Goal: Task Accomplishment & Management: Use online tool/utility

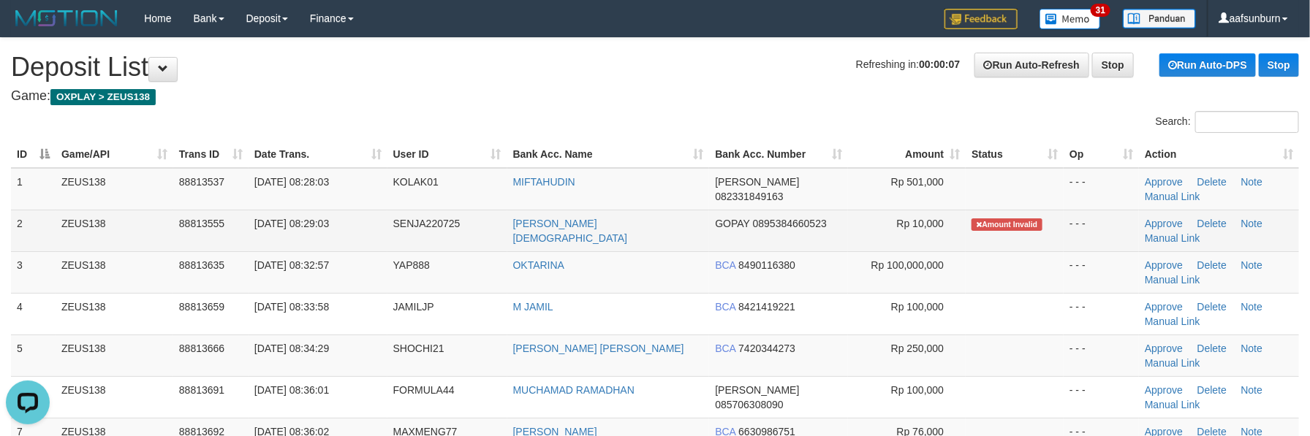
click at [691, 230] on td "[PERSON_NAME][DEMOGRAPHIC_DATA]" at bounding box center [608, 231] width 203 height 42
click at [689, 231] on td "[PERSON_NAME][DEMOGRAPHIC_DATA]" at bounding box center [608, 231] width 203 height 42
copy tr "[PERSON_NAME][DEMOGRAPHIC_DATA]"
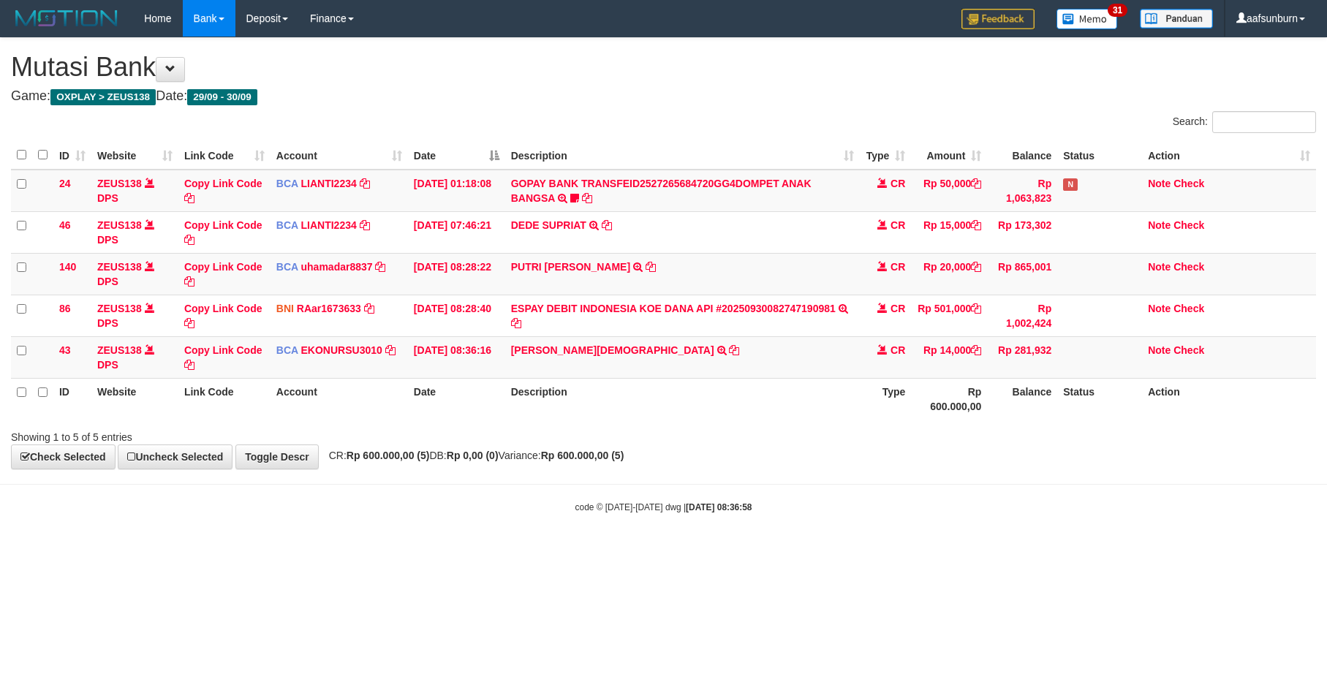
drag, startPoint x: 931, startPoint y: 472, endPoint x: 930, endPoint y: 483, distance: 11.0
click at [930, 479] on body "Toggle navigation Home Bank Account List Load By Website Group [OXPLAY] ZEUS138…" at bounding box center [663, 275] width 1327 height 551
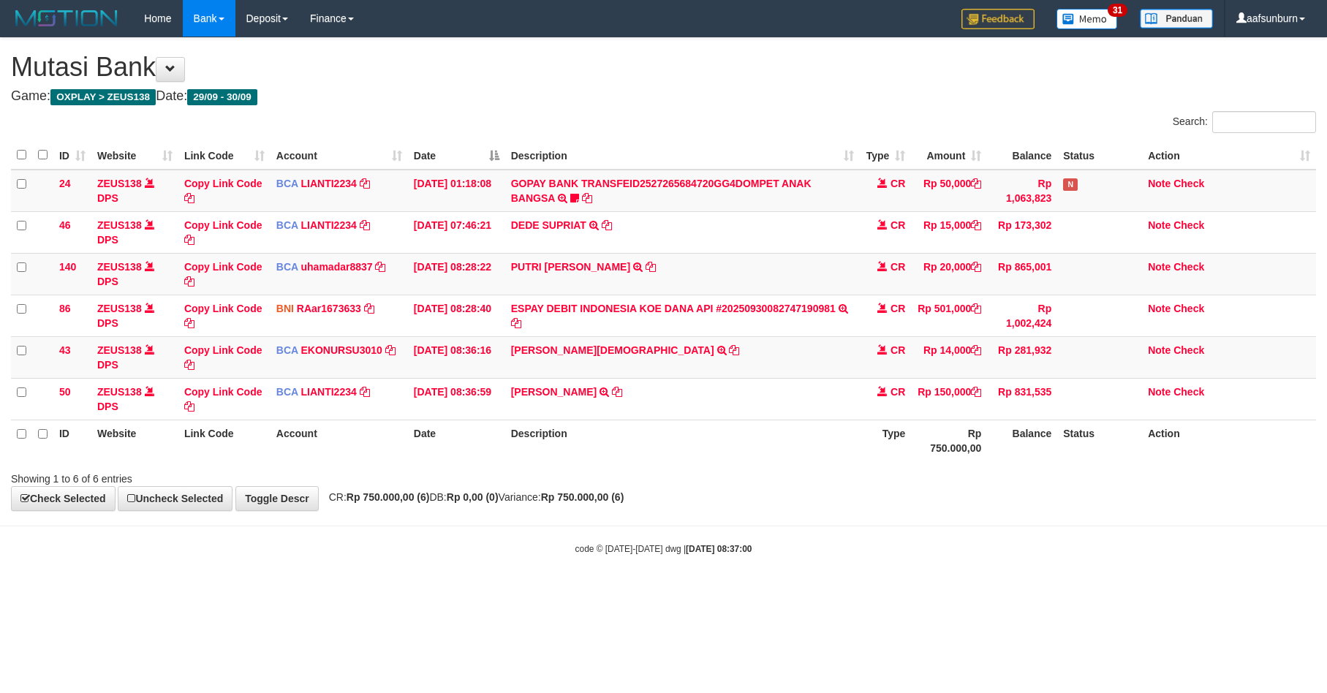
click at [884, 502] on div "**********" at bounding box center [663, 274] width 1327 height 472
click at [776, 436] on th "Description" at bounding box center [682, 441] width 355 height 42
click at [1154, 352] on link "Note" at bounding box center [1159, 350] width 23 height 12
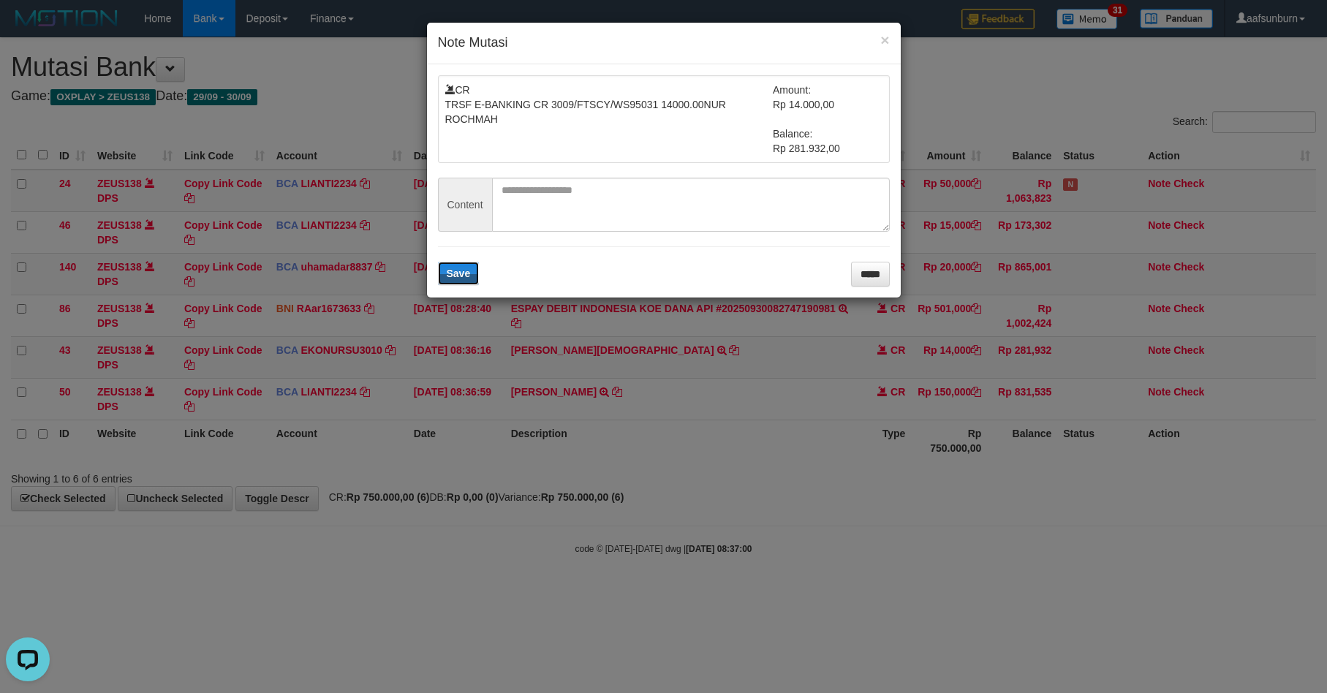
click at [545, 233] on form "CR TRSF E-BANKING CR 3009/FTSCY/WS95031 14000.00NUR ROCHMAH Amount: Rp 14.000,0…" at bounding box center [664, 180] width 452 height 211
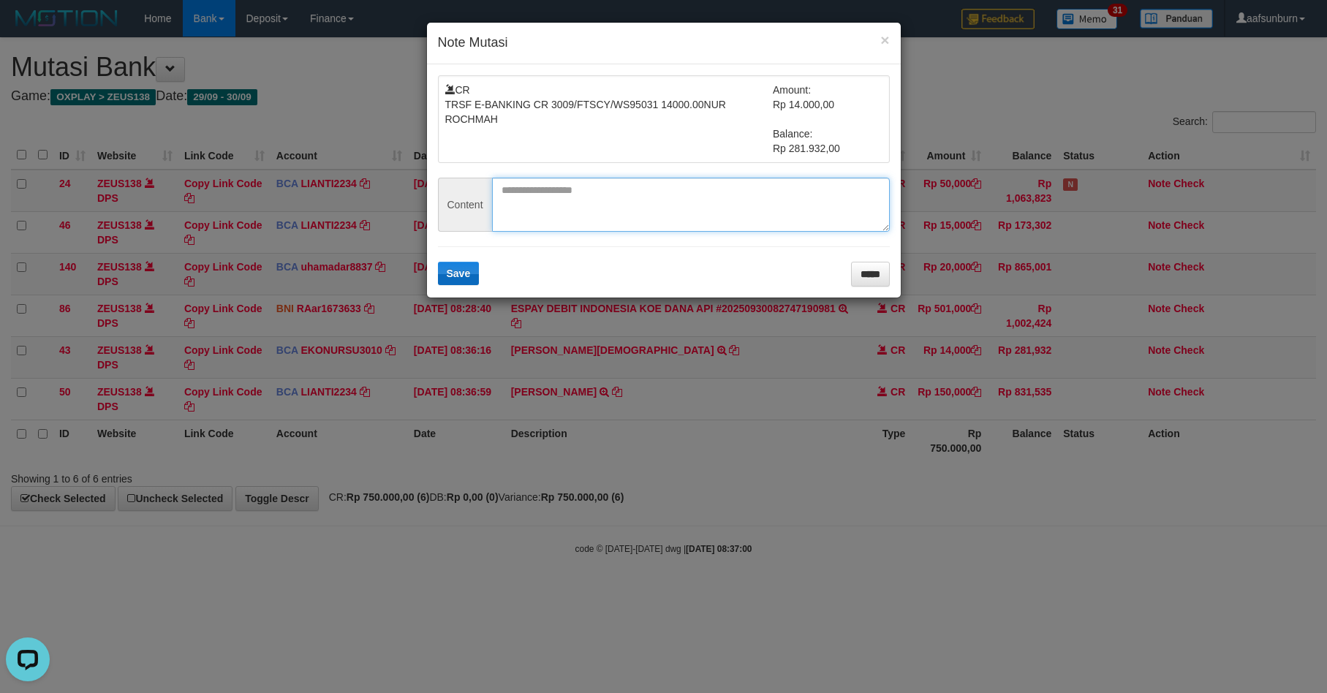
drag, startPoint x: 536, startPoint y: 222, endPoint x: 472, endPoint y: 268, distance: 79.1
click at [535, 224] on textarea at bounding box center [691, 205] width 398 height 54
paste textarea "**********"
type textarea "**********"
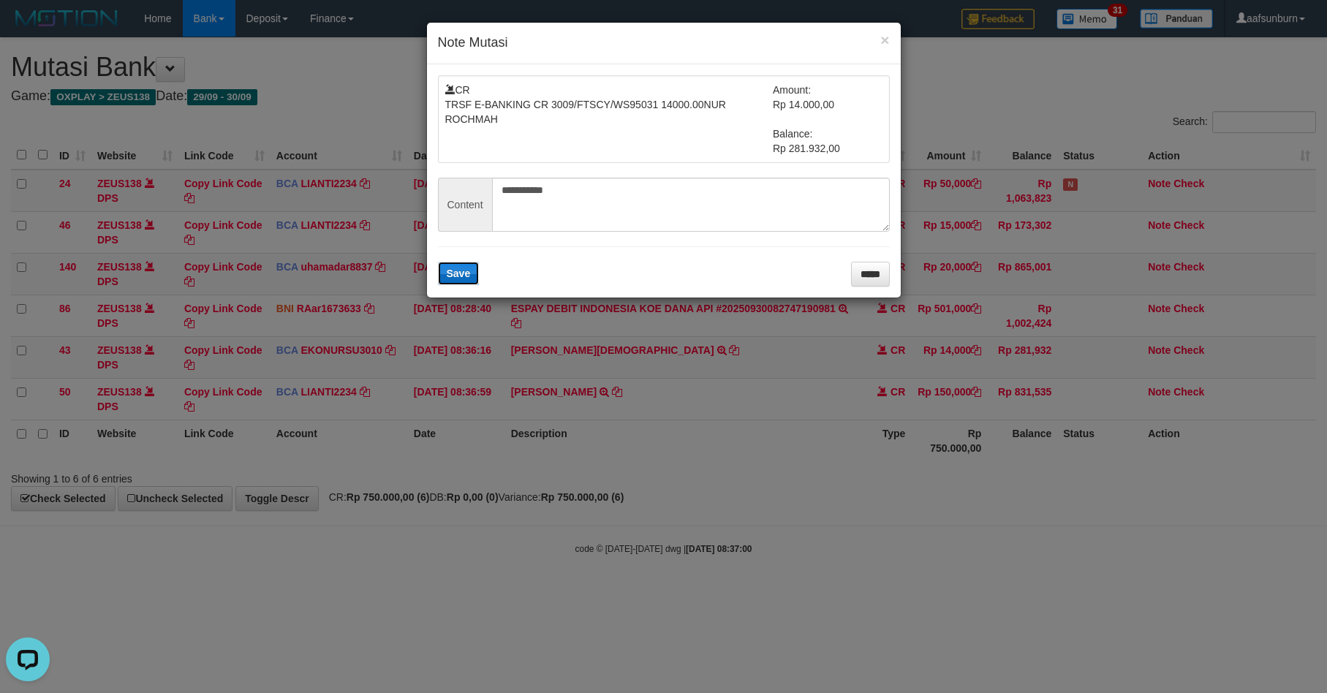
click at [461, 272] on span "Save" at bounding box center [459, 274] width 24 height 12
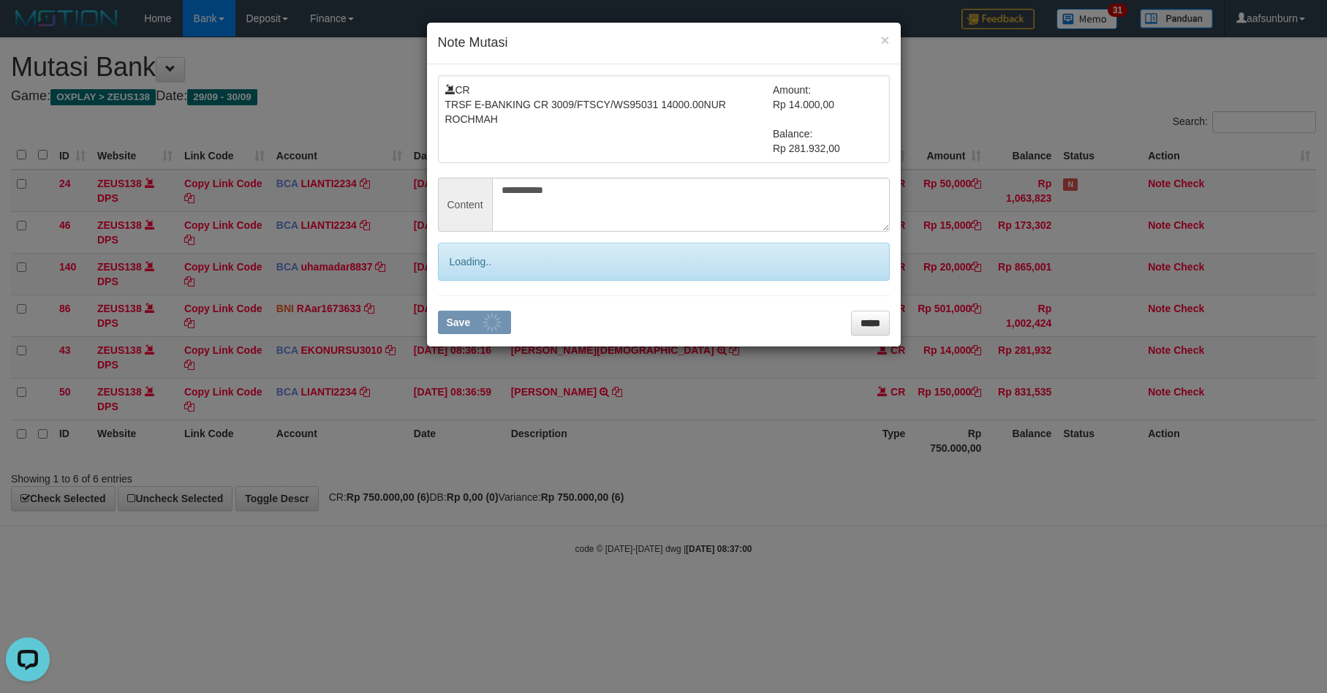
click at [474, 276] on div "Loading.." at bounding box center [664, 262] width 452 height 38
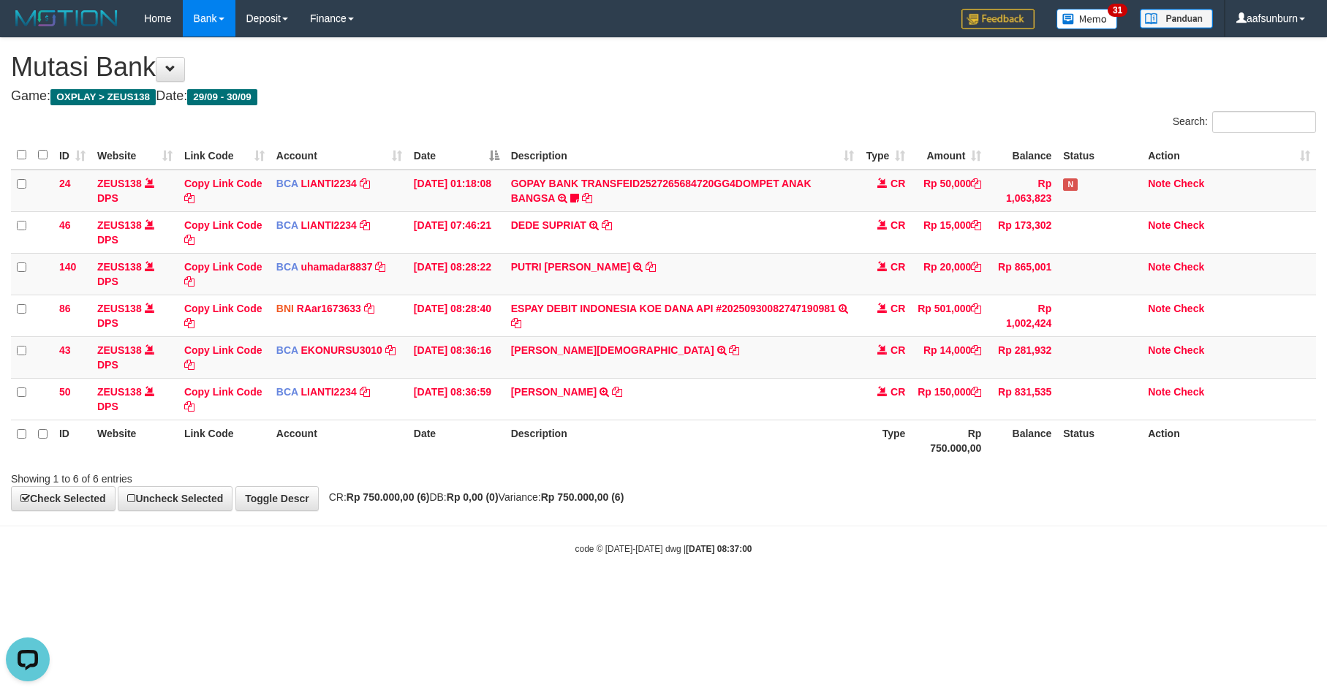
click at [929, 422] on th "Rp 750.000,00" at bounding box center [949, 441] width 76 height 42
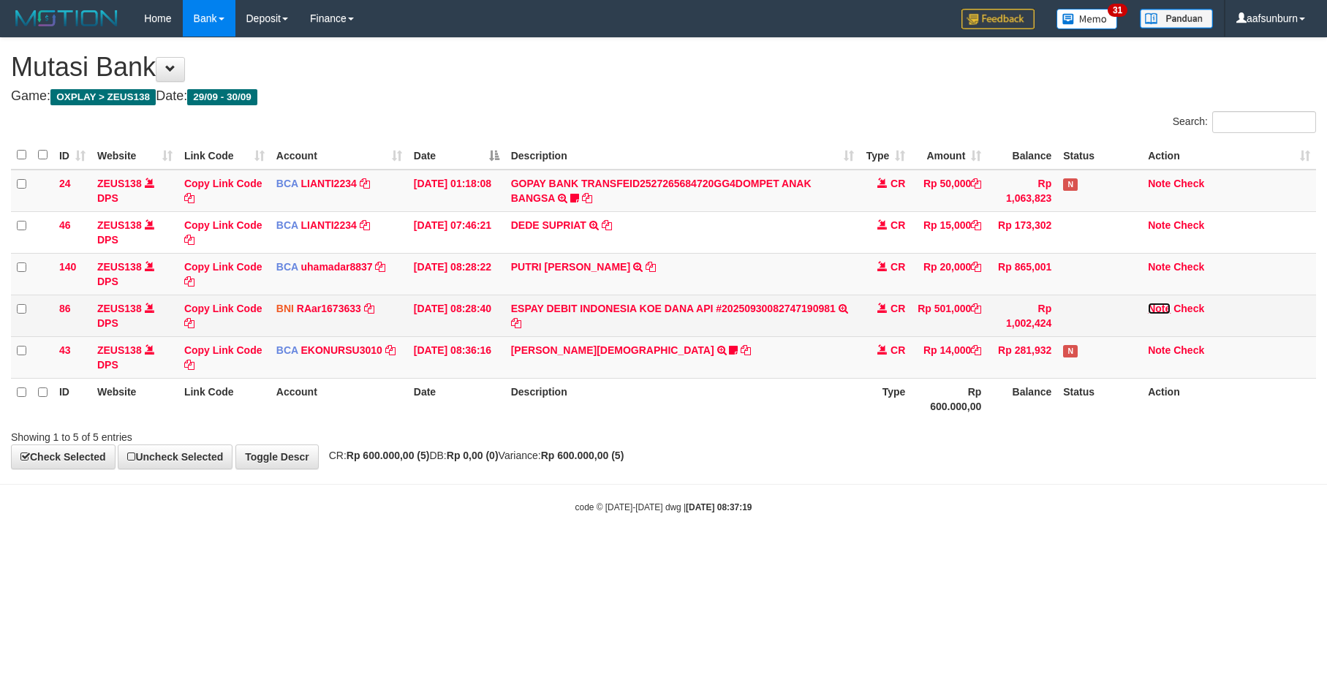
click at [1165, 312] on link "Note" at bounding box center [1159, 309] width 23 height 12
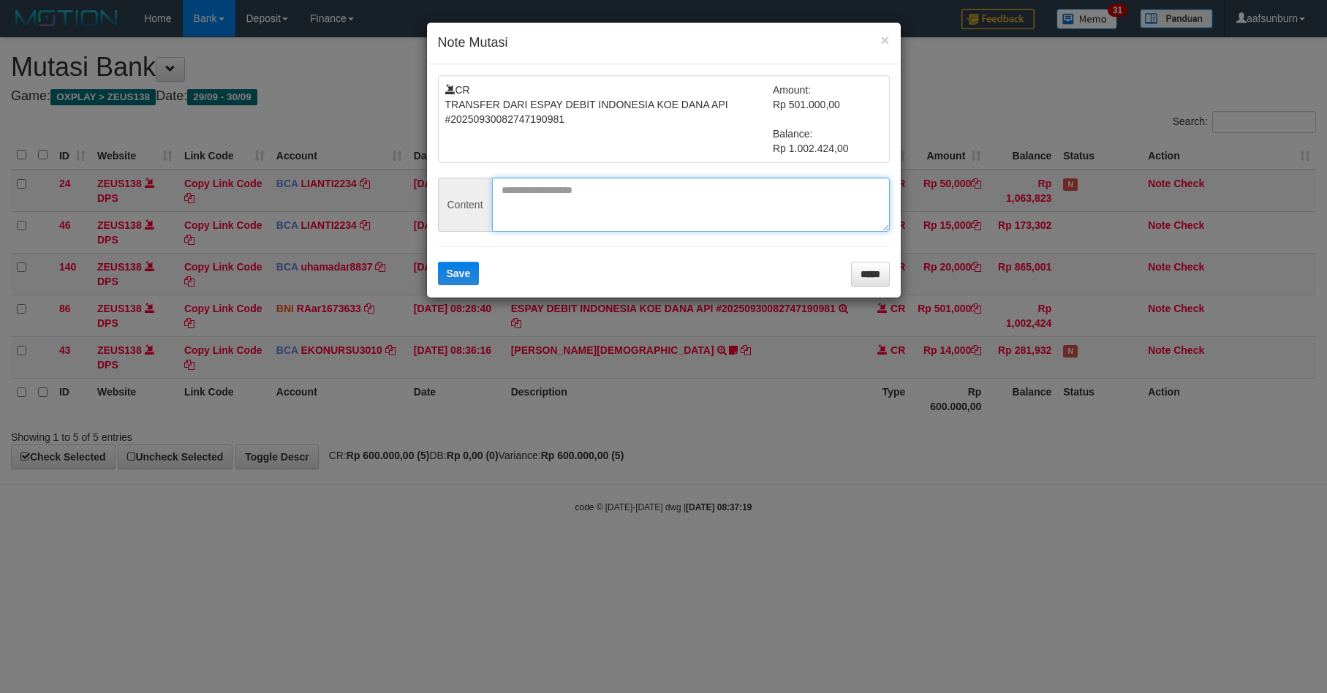
paste textarea "*******"
drag, startPoint x: 634, startPoint y: 198, endPoint x: 509, endPoint y: 262, distance: 140.3
click at [632, 200] on textarea at bounding box center [691, 205] width 398 height 54
type textarea "*******"
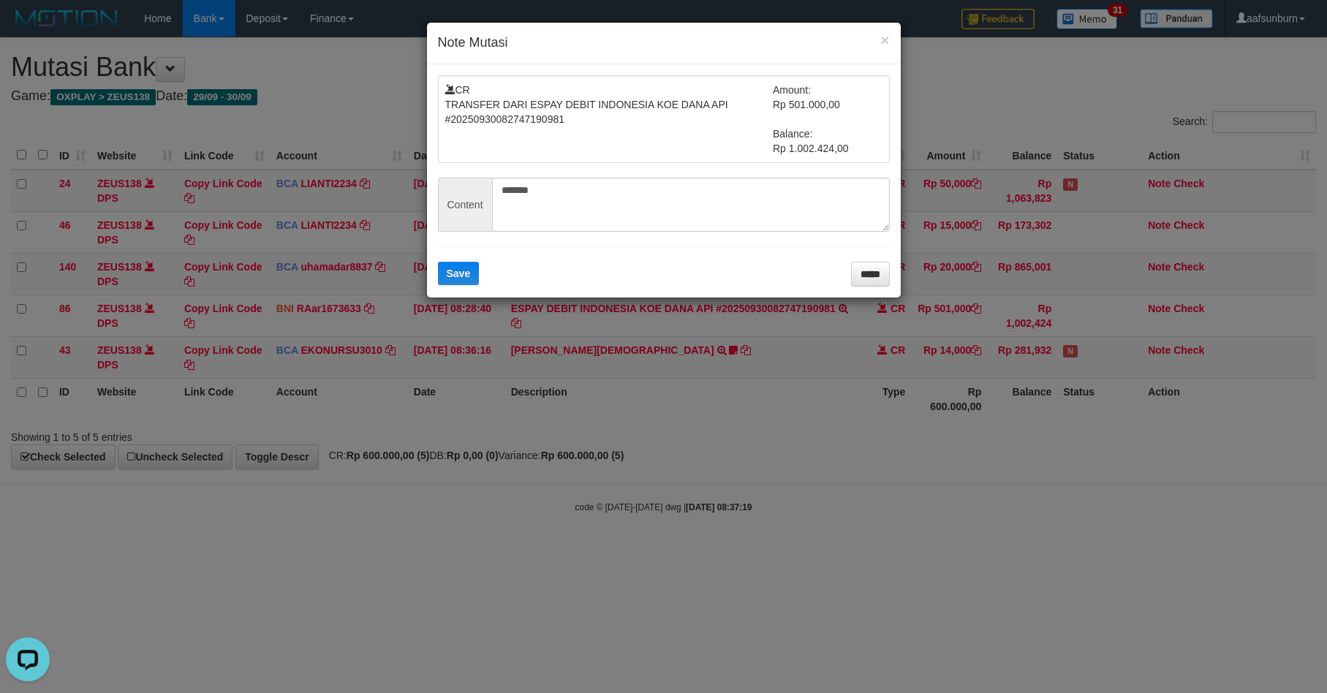
click at [481, 263] on form "CR TRANSFER DARI ESPAY DEBIT INDONESIA KOE DANA API #20250930082747190981 Amoun…" at bounding box center [664, 180] width 452 height 211
click at [472, 268] on button "Save" at bounding box center [459, 273] width 42 height 23
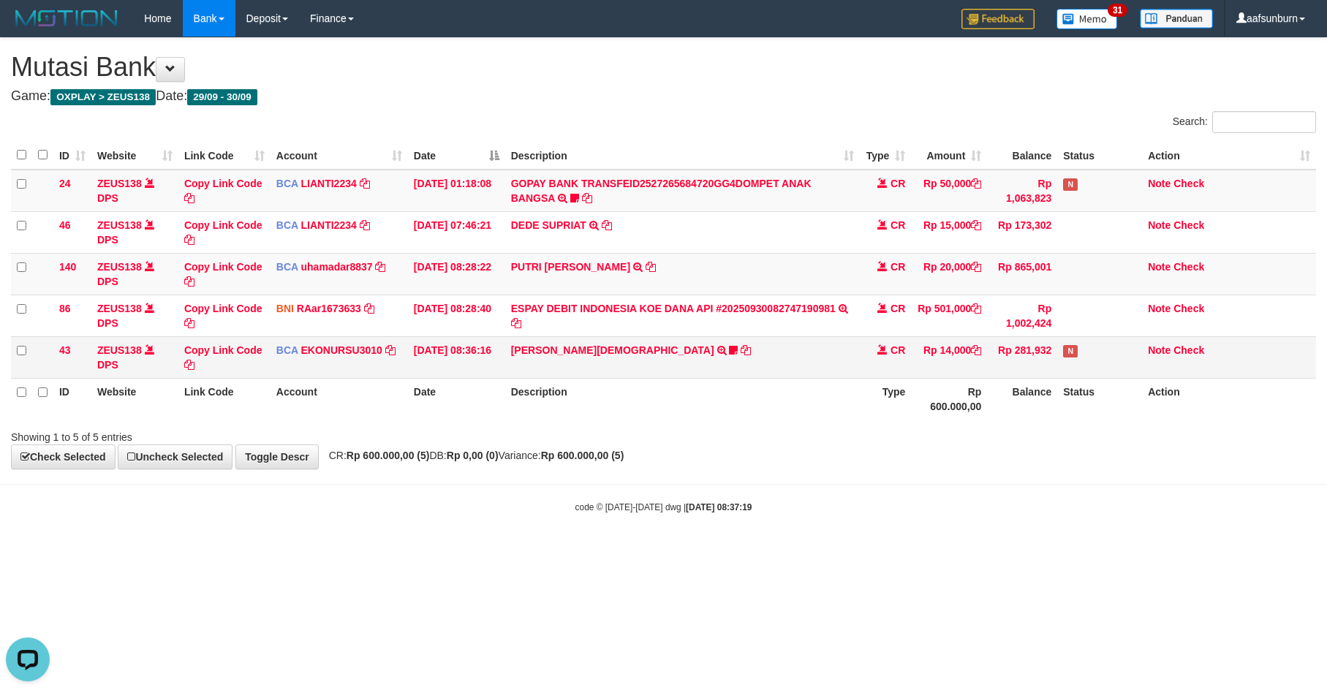
click at [893, 351] on span "CR" at bounding box center [898, 350] width 15 height 12
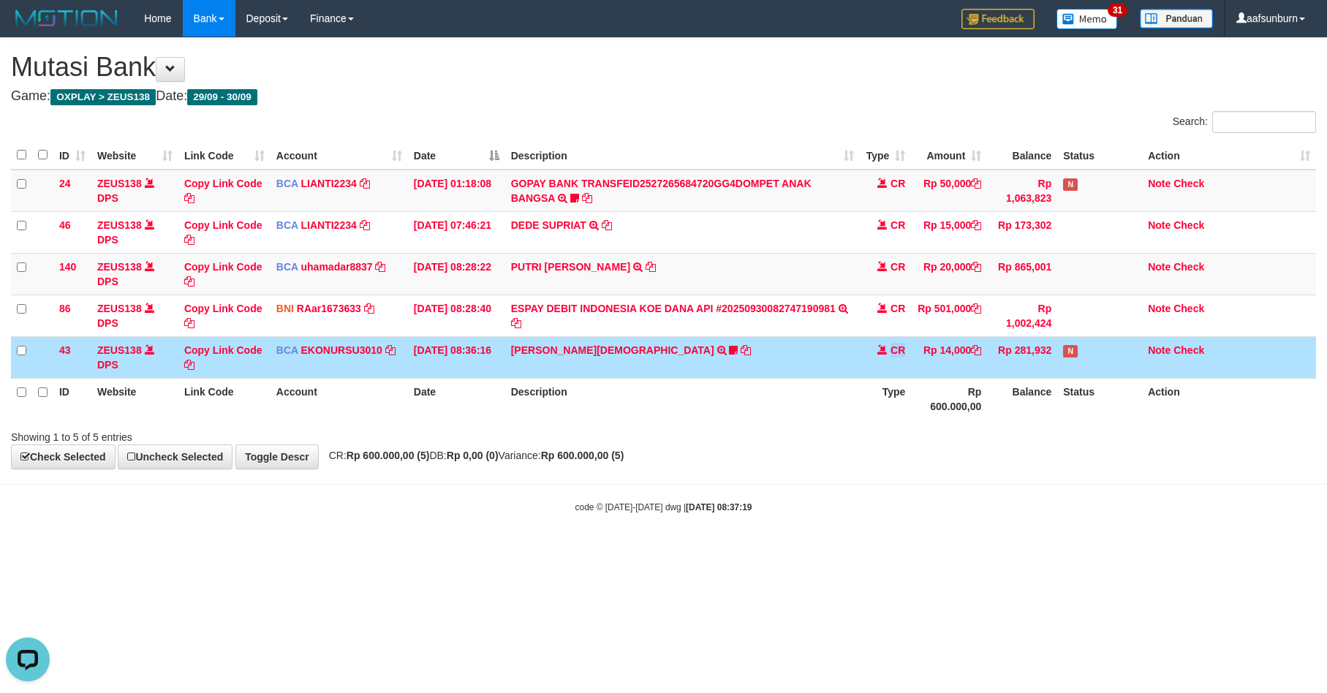
drag, startPoint x: 891, startPoint y: 351, endPoint x: 923, endPoint y: 342, distance: 33.3
click at [897, 353] on span "CR" at bounding box center [898, 350] width 15 height 12
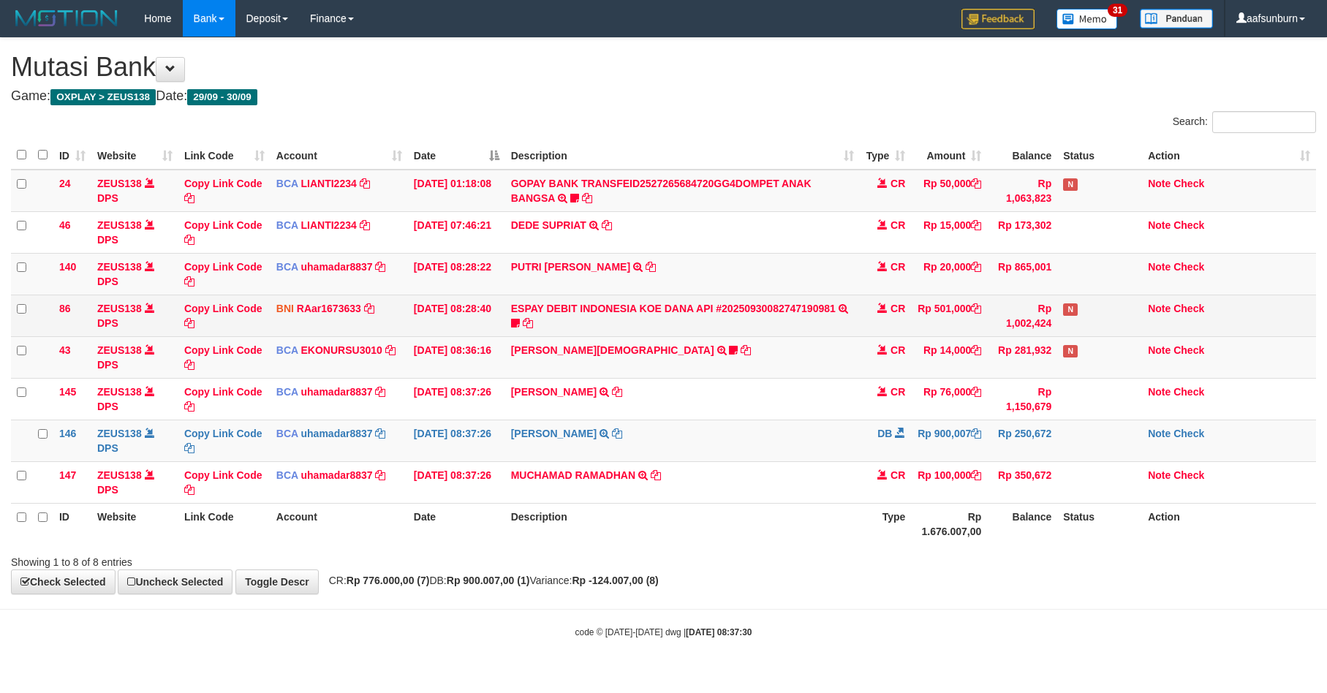
click at [902, 314] on span "CR" at bounding box center [898, 309] width 15 height 12
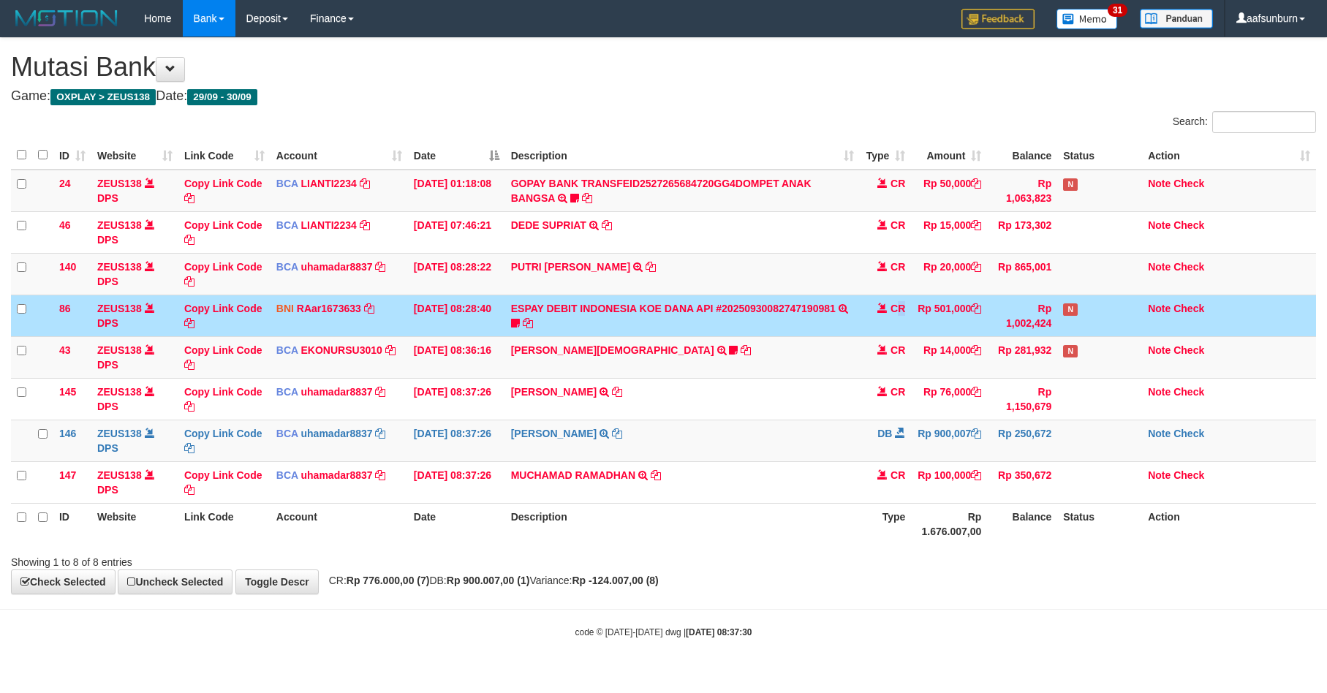
click at [902, 314] on span "CR" at bounding box center [898, 309] width 15 height 12
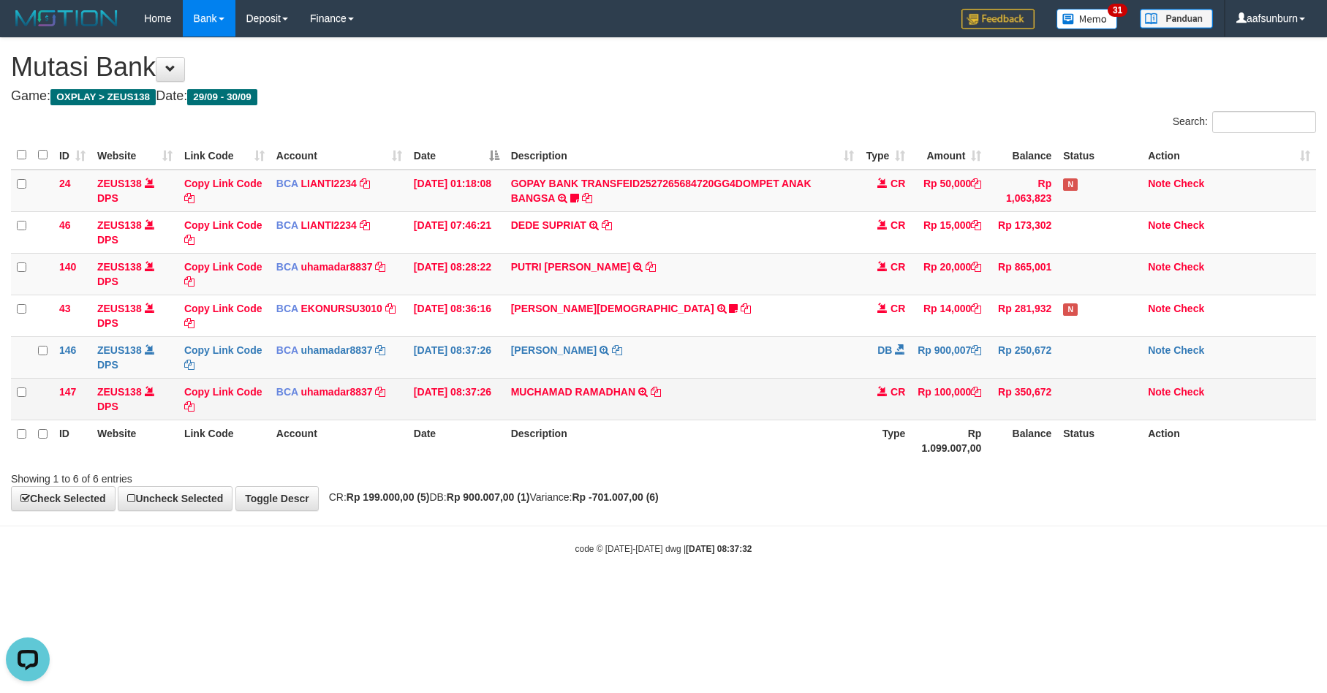
click at [834, 393] on td "MUCHAMAD RAMADHAN TRSF E-BANKING CR 3009/FTSCY/WS95271 100000.00MUCHAMAD RAMADH…" at bounding box center [682, 399] width 355 height 42
click at [832, 393] on td "MUCHAMAD RAMADHAN TRSF E-BANKING CR 3009/FTSCY/WS95271 100000.00MUCHAMAD RAMADH…" at bounding box center [682, 399] width 355 height 42
click at [850, 407] on td "MUCHAMAD RAMADHAN TRSF E-BANKING CR 3009/FTSCY/WS95271 100000.00MUCHAMAD RAMADH…" at bounding box center [682, 399] width 355 height 42
drag, startPoint x: 850, startPoint y: 407, endPoint x: 896, endPoint y: 389, distance: 49.3
click at [847, 407] on td "MUCHAMAD RAMADHAN TRSF E-BANKING CR 3009/FTSCY/WS95271 100000.00MUCHAMAD RAMADH…" at bounding box center [682, 399] width 355 height 42
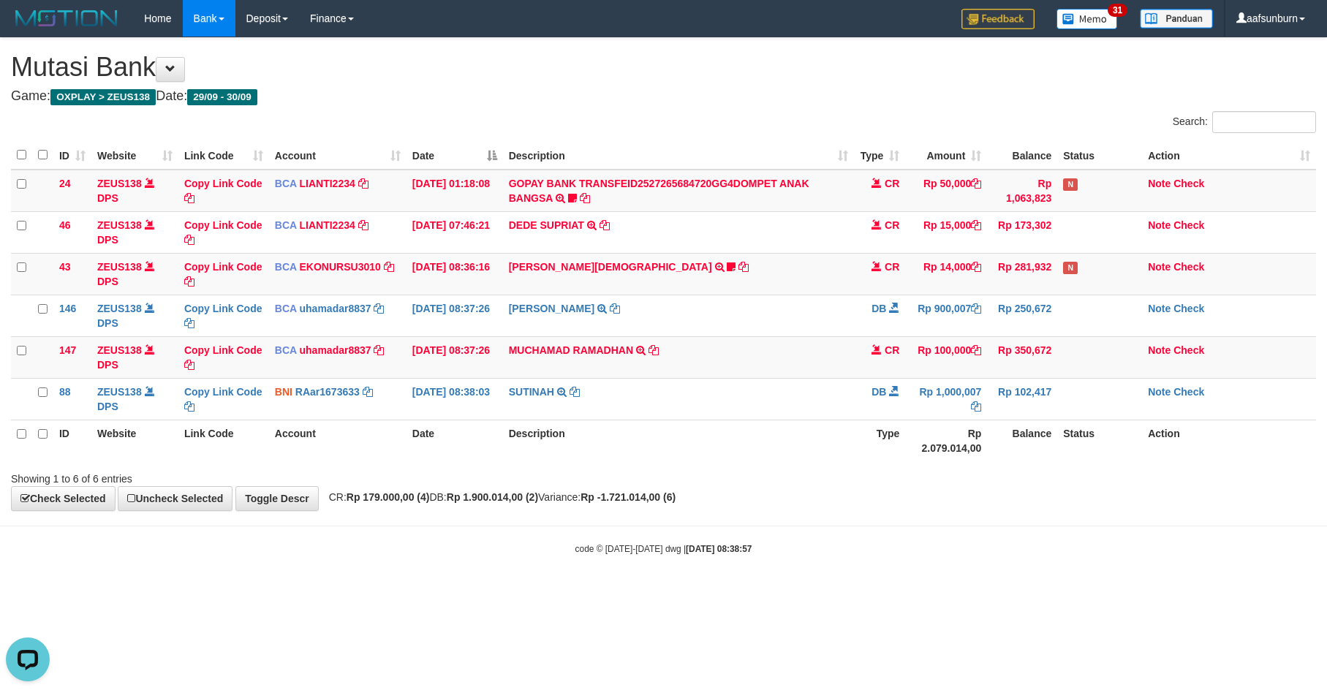
click at [1084, 527] on body "Toggle navigation Home Bank Account List Load By Website Group [OXPLAY] ZEUS138…" at bounding box center [663, 296] width 1327 height 592
click at [966, 374] on td "Rp 100,000" at bounding box center [946, 357] width 82 height 42
drag, startPoint x: 906, startPoint y: 459, endPoint x: 1218, endPoint y: 512, distance: 316.6
click at [908, 459] on div "Search: ID Website Link Code Account Date Description Type Amount Balance Statu…" at bounding box center [663, 298] width 1305 height 375
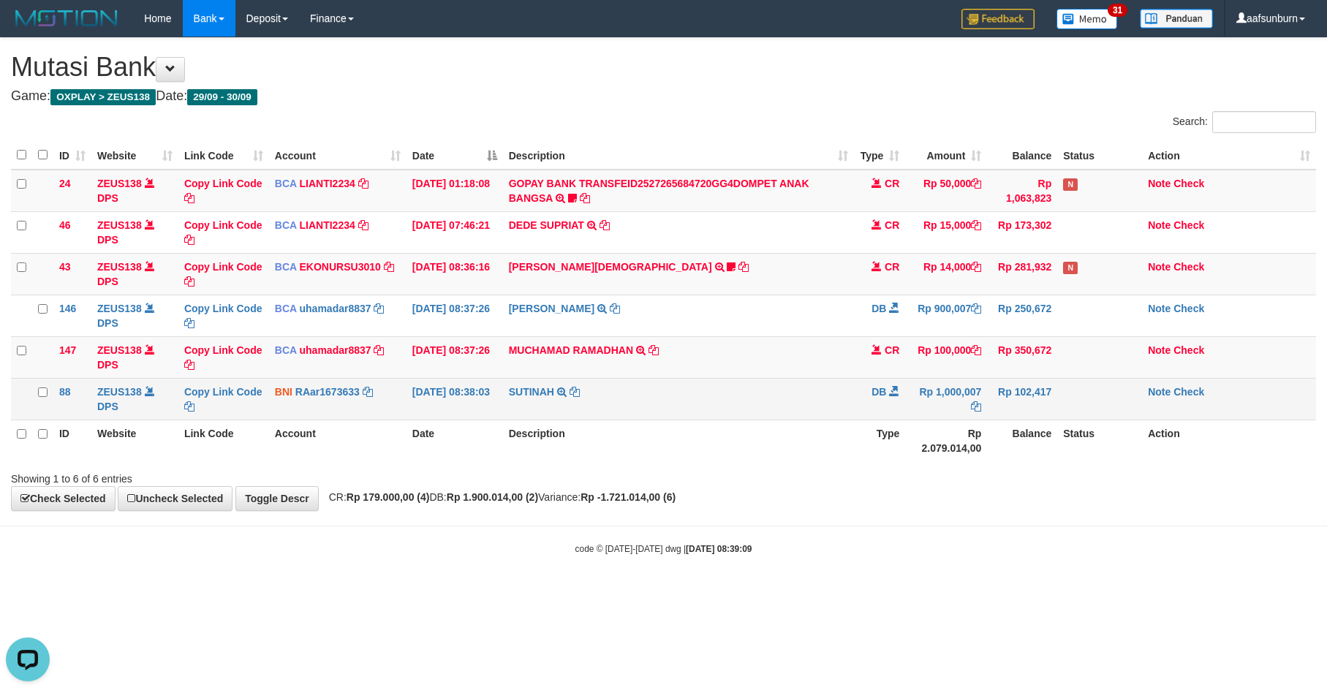
click at [967, 390] on td "Rp 1,000,007" at bounding box center [946, 399] width 82 height 42
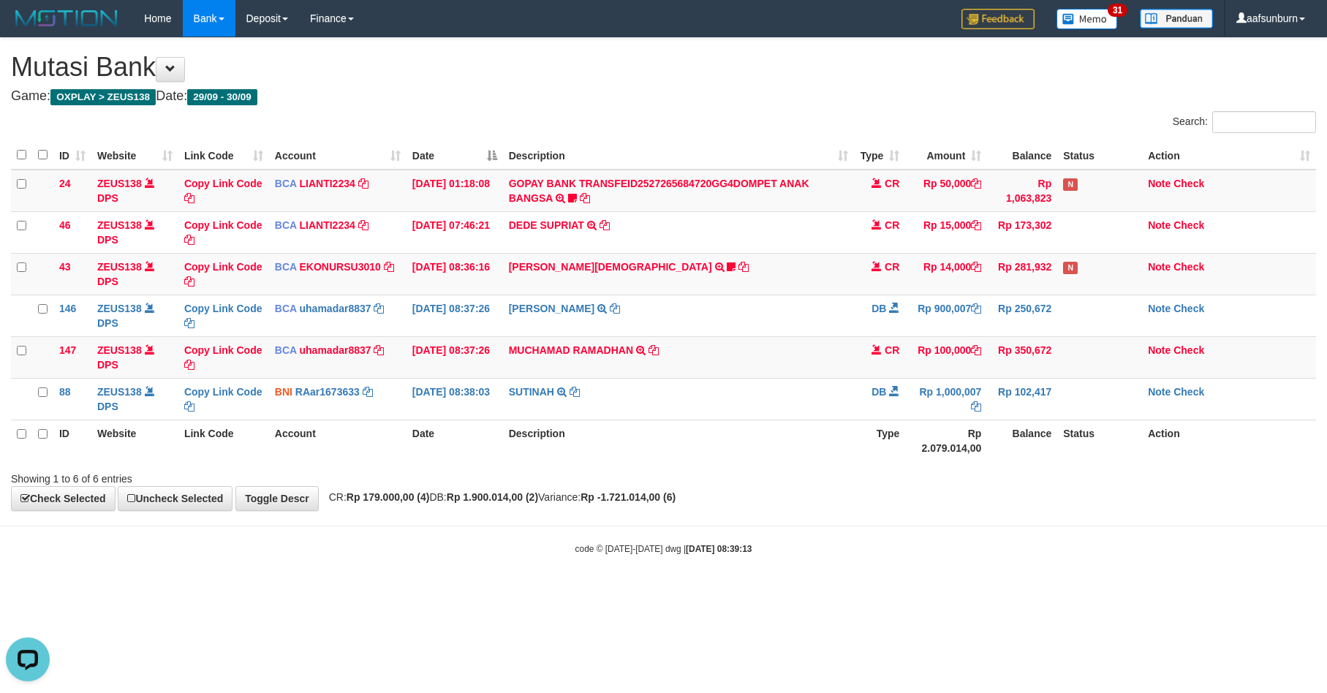
click at [1086, 518] on body "Toggle navigation Home Bank Account List Load By Website Group [OXPLAY] ZEUS138…" at bounding box center [663, 296] width 1327 height 592
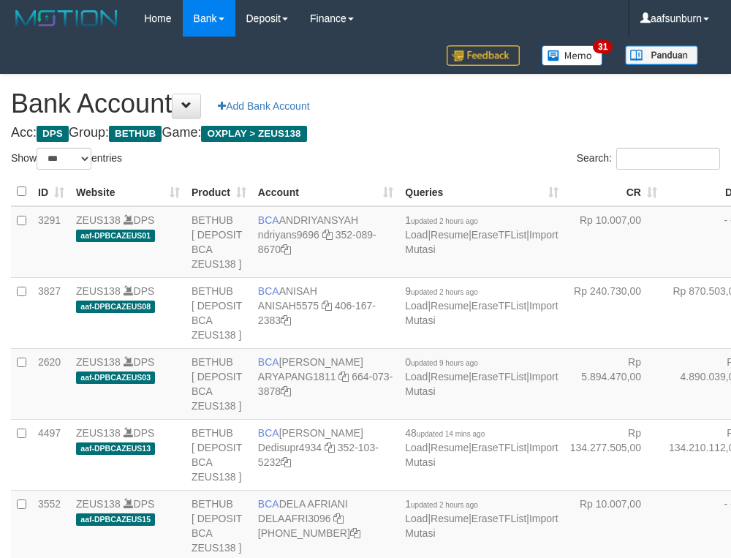
select select "***"
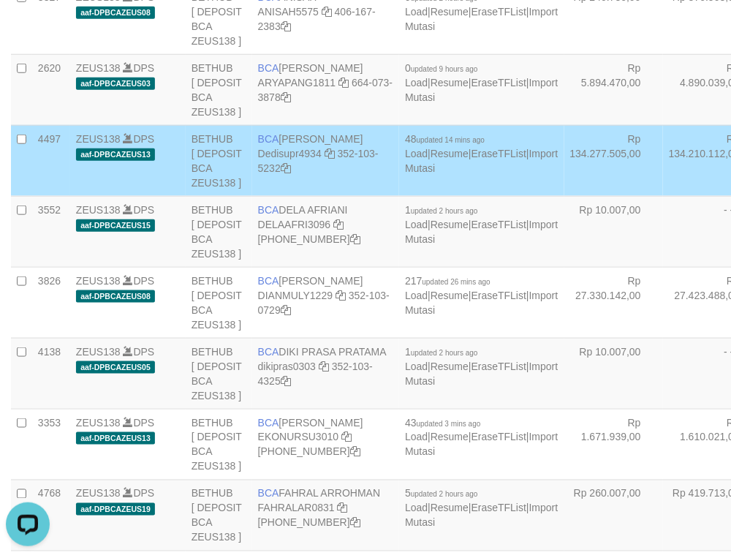
scroll to position [1443, 0]
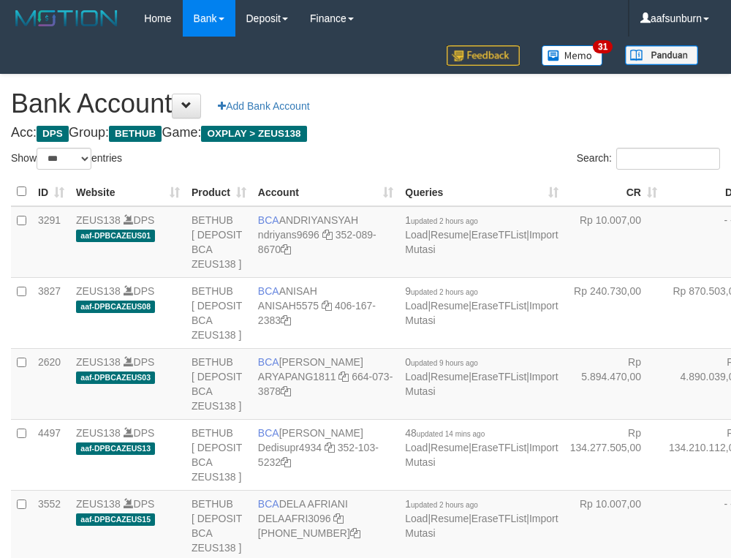
select select "***"
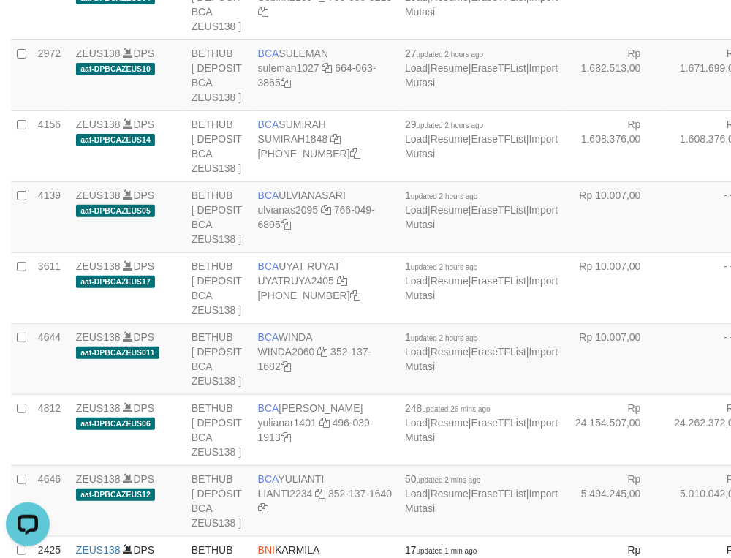
drag, startPoint x: 591, startPoint y: 321, endPoint x: 564, endPoint y: 334, distance: 29.4
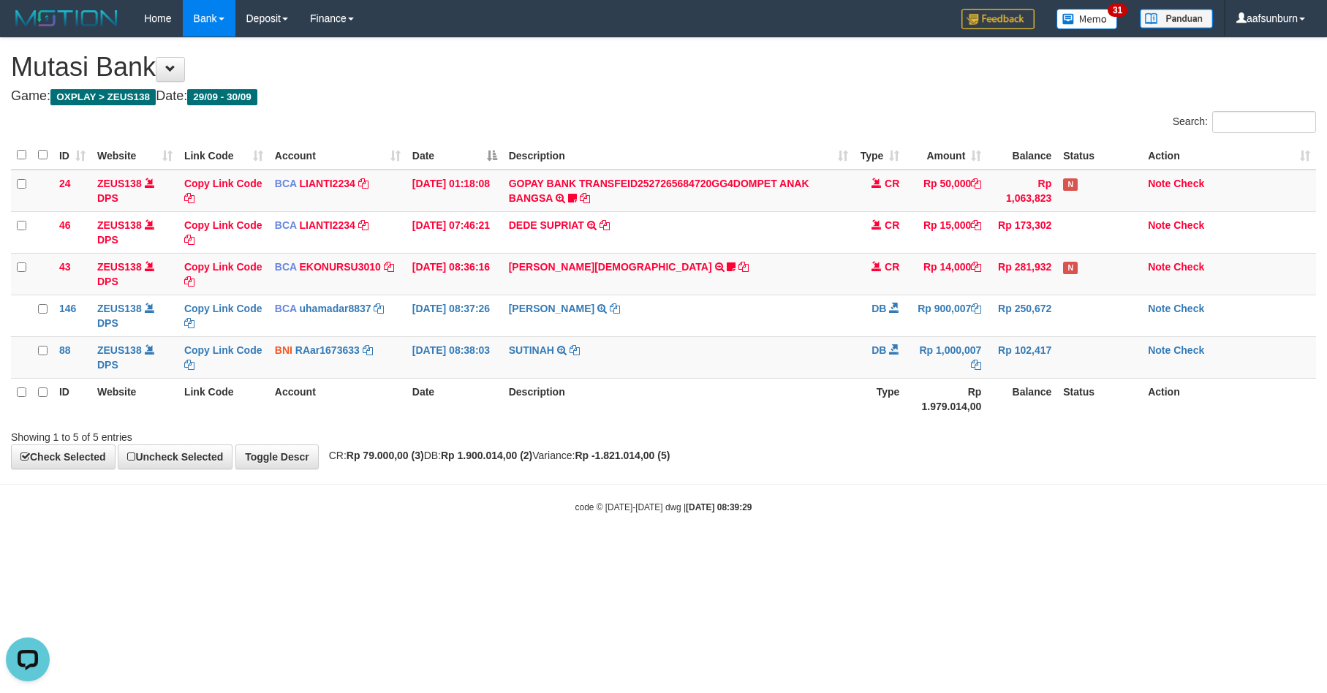
click at [1060, 514] on div "code © 2012-2018 dwg | 2025/09/30 08:39:29" at bounding box center [663, 506] width 1327 height 15
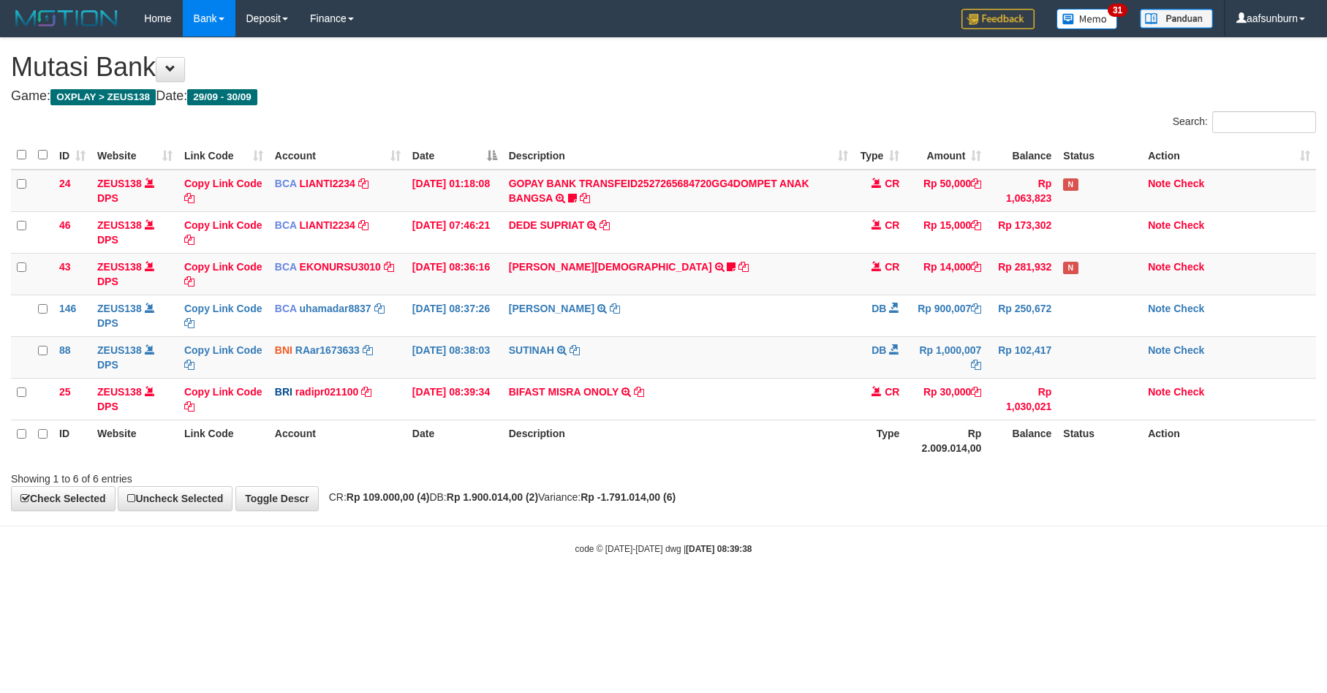
click at [1060, 510] on div "**********" at bounding box center [663, 274] width 1327 height 472
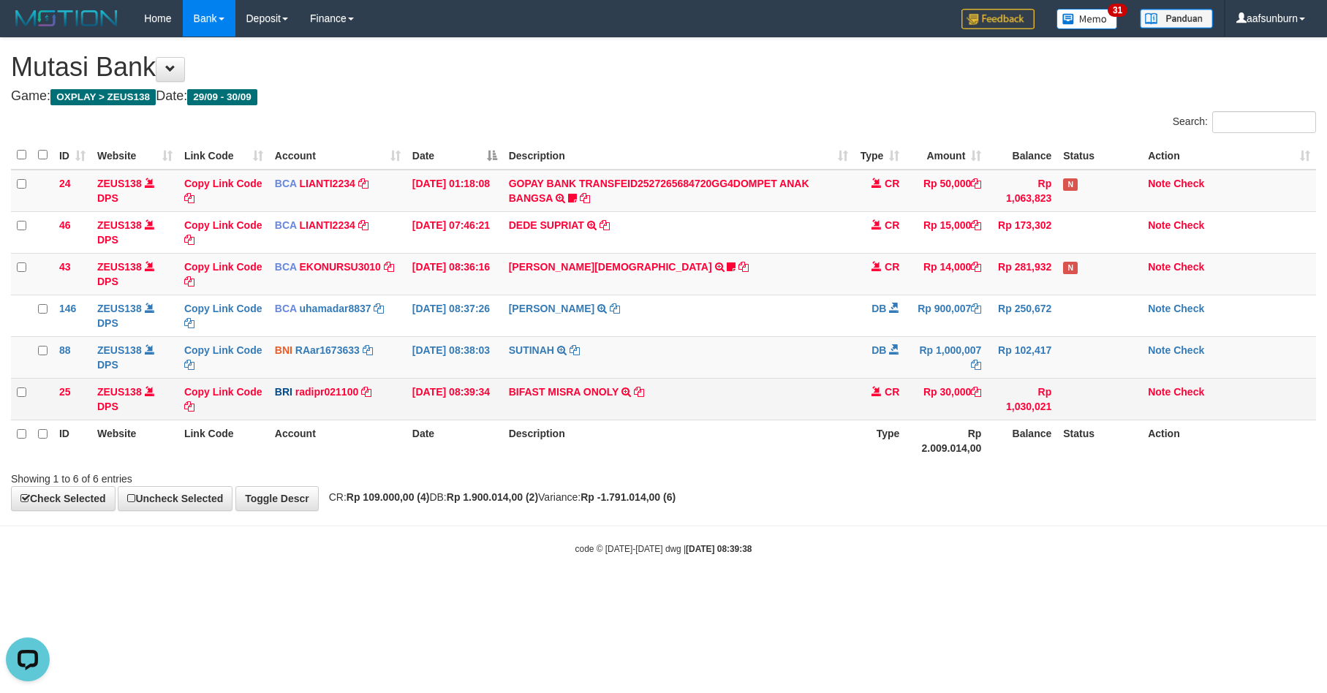
click at [551, 411] on td "BIFAST MISRA ONOLY TRANSFER NBMB BIFAST MISRA ONOLY TO REYNALDI ADI PRATAMA" at bounding box center [679, 399] width 352 height 42
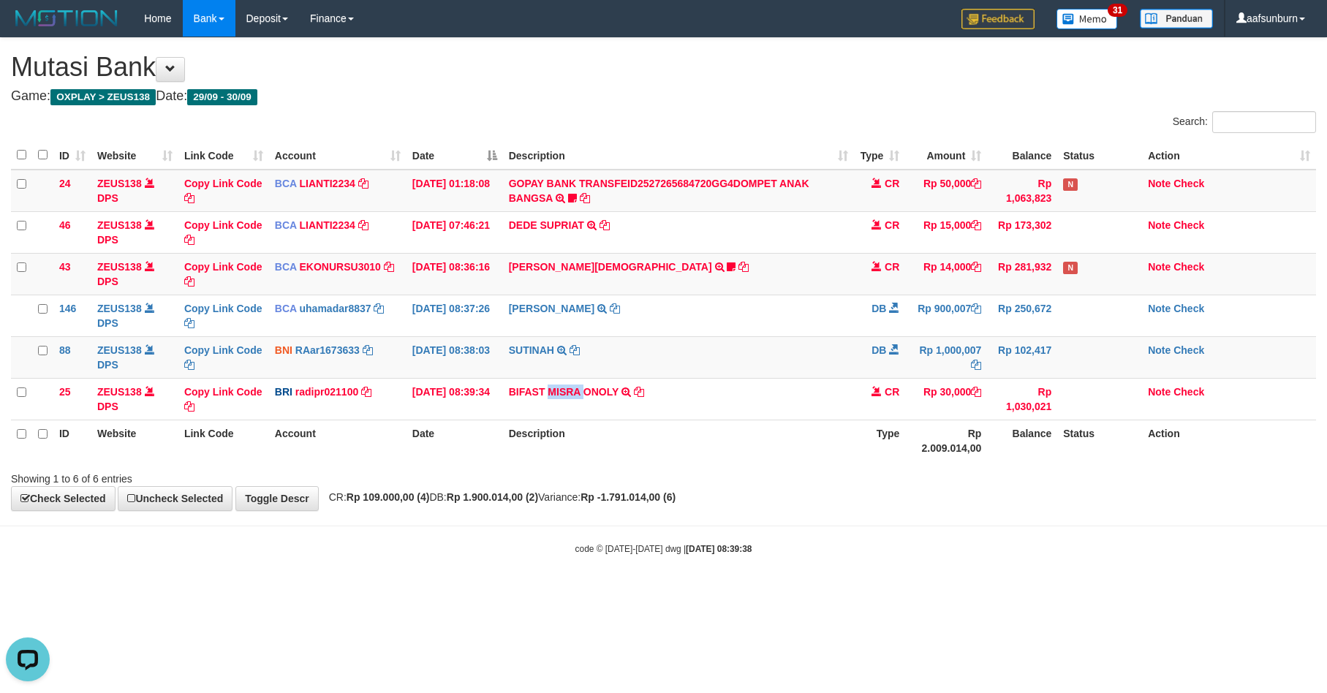
copy link "MISRA"
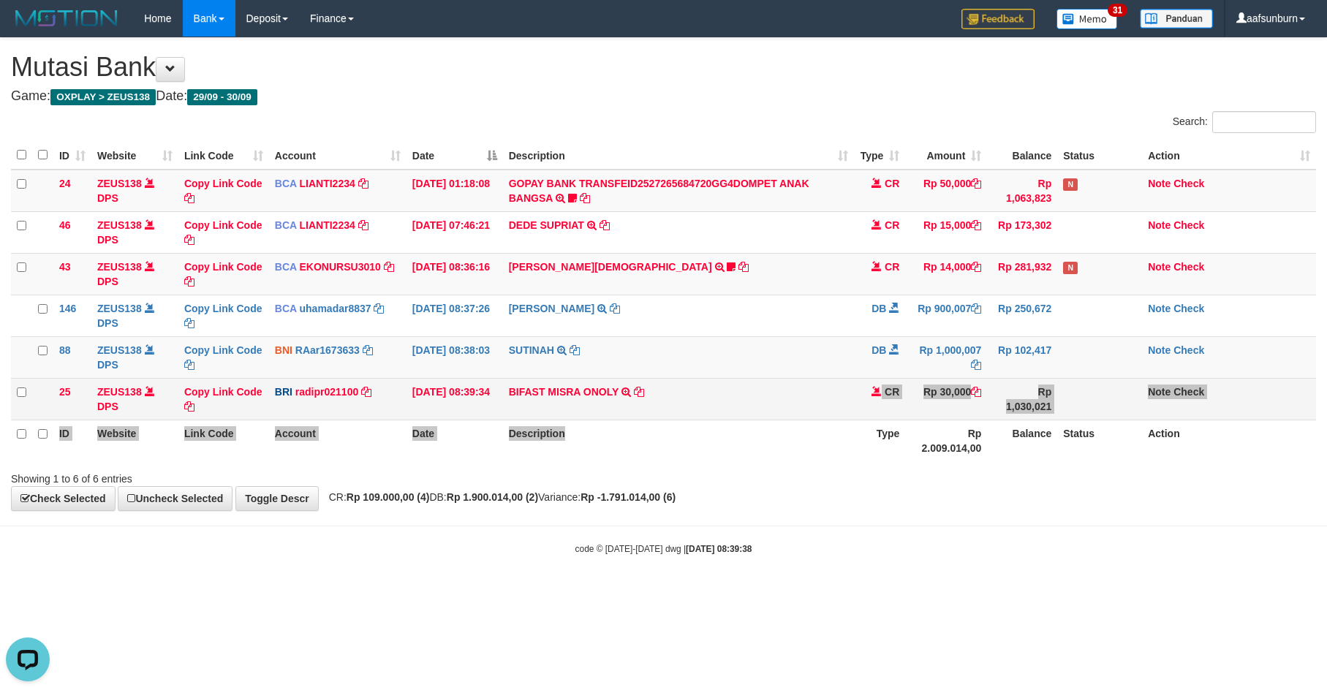
click at [785, 415] on table "ID Website Link Code Account Date Description Type Amount Balance Status Action…" at bounding box center [663, 301] width 1305 height 320
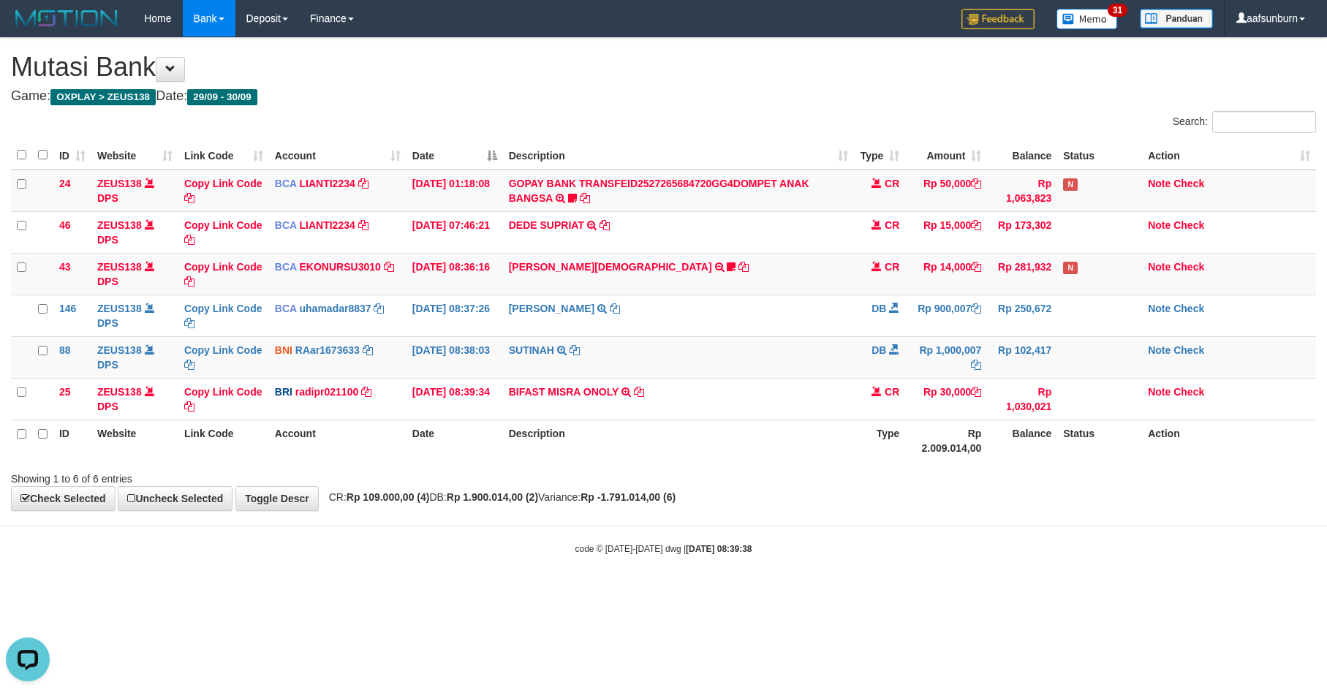
click at [773, 454] on th "Description" at bounding box center [679, 441] width 352 height 42
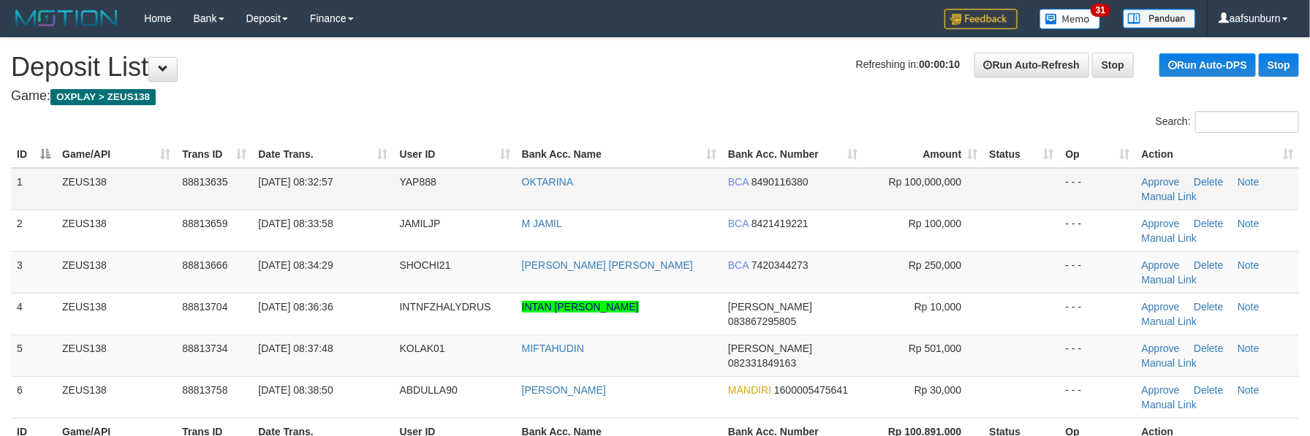
click at [978, 194] on td "Rp 100,000,000" at bounding box center [923, 189] width 120 height 42
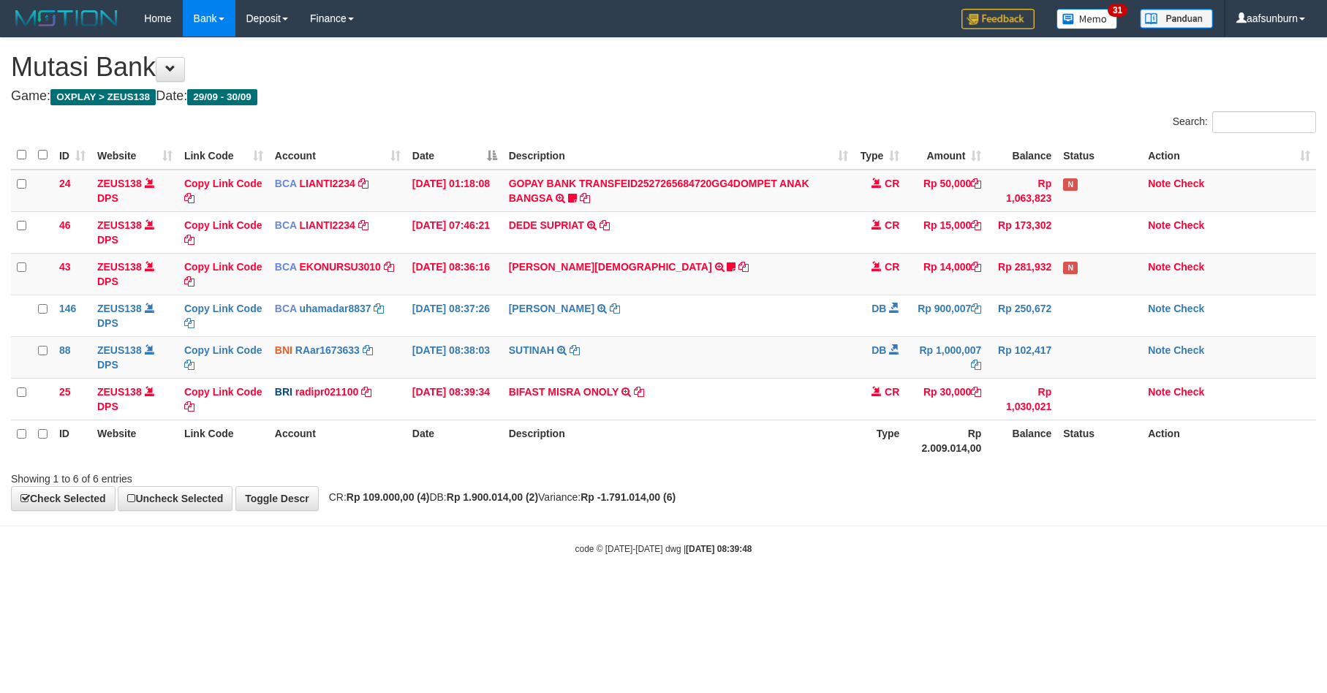
click at [770, 452] on th "Description" at bounding box center [679, 441] width 352 height 42
click at [718, 358] on td "SUTINAH TRANSFER KE SUTINAH" at bounding box center [679, 357] width 352 height 42
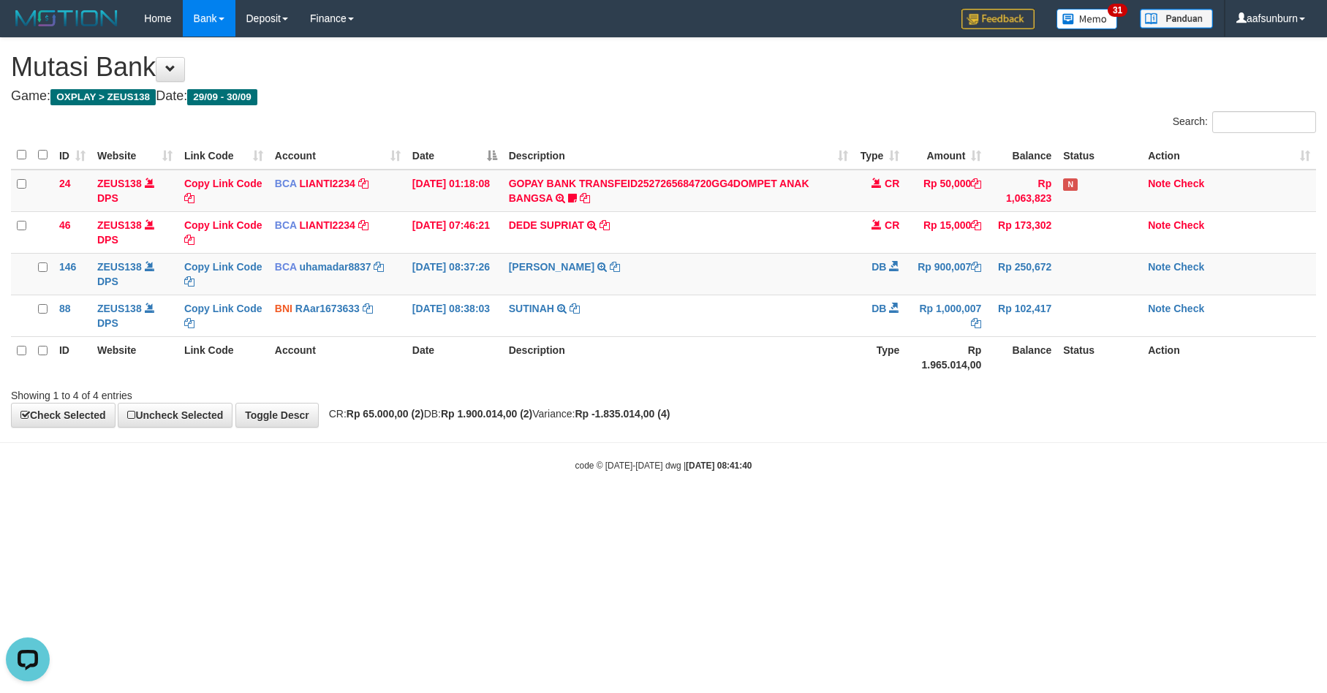
click at [926, 509] on body "Toggle navigation Home Bank Account List Load By Website Group [OXPLAY] ZEUS138…" at bounding box center [663, 254] width 1327 height 509
click at [838, 501] on body "Toggle navigation Home Bank Account List Load By Website Group [OXPLAY] ZEUS138…" at bounding box center [663, 254] width 1327 height 509
click at [967, 509] on html "Toggle navigation Home Bank Account List Load By Website Group [OXPLAY] ZEUS138…" at bounding box center [663, 254] width 1327 height 509
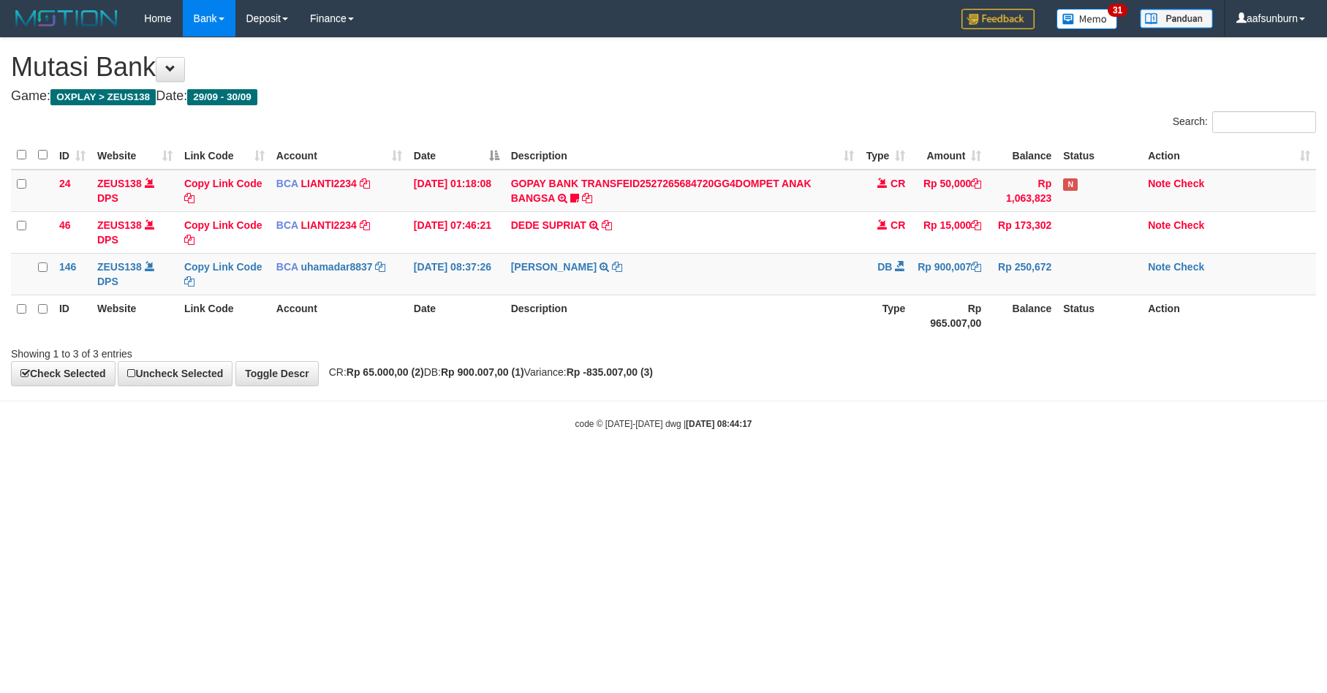
click at [907, 467] on html "Toggle navigation Home Bank Account List Load By Website Group [OXPLAY] ZEUS138…" at bounding box center [663, 233] width 1327 height 467
click at [908, 467] on html "Toggle navigation Home Bank Account List Load By Website Group [OXPLAY] ZEUS138…" at bounding box center [663, 233] width 1327 height 467
click at [888, 467] on html "Toggle navigation Home Bank Account List Load By Website Group [OXPLAY] ZEUS138…" at bounding box center [663, 233] width 1327 height 467
click at [858, 467] on html "Toggle navigation Home Bank Account List Load By Website Group [OXPLAY] ZEUS138…" at bounding box center [663, 233] width 1327 height 467
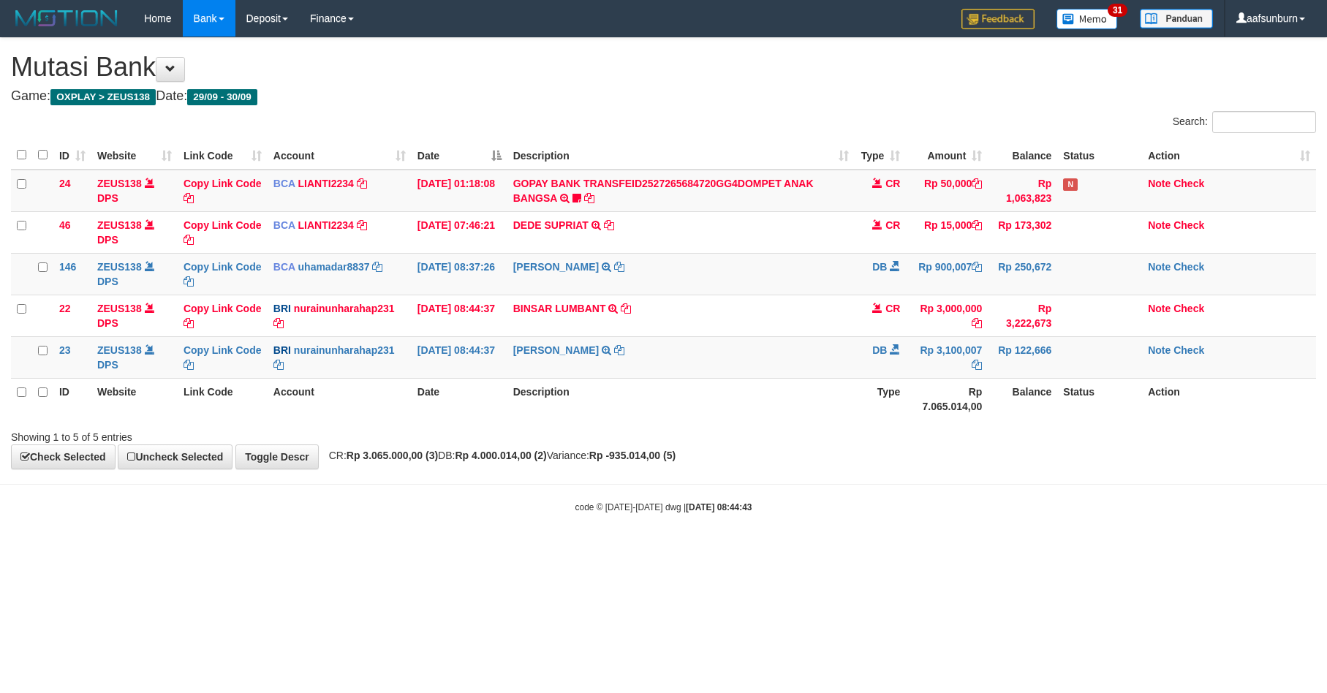
click at [852, 540] on body "Toggle navigation Home Bank Account List Load By Website Group [OXPLAY] ZEUS138…" at bounding box center [663, 275] width 1327 height 551
click at [698, 445] on div "Showing 1 to 5 of 5 entries" at bounding box center [663, 434] width 1327 height 20
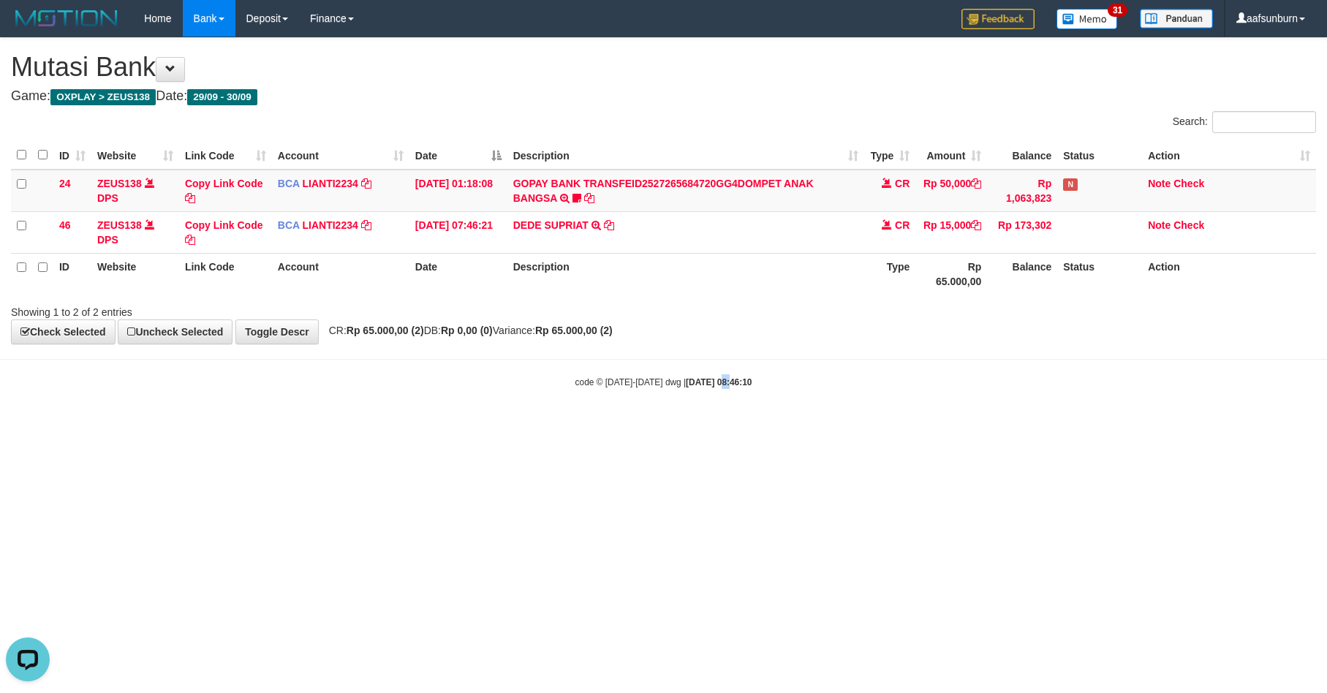
drag, startPoint x: 715, startPoint y: 437, endPoint x: 692, endPoint y: 443, distance: 24.1
click at [698, 426] on html "Toggle navigation Home Bank Account List Load By Website Group [OXPLAY] ZEUS138…" at bounding box center [663, 213] width 1327 height 426
click at [744, 426] on body "Toggle navigation Home Bank Account List Load By Website Group [OXPLAY] ZEUS138…" at bounding box center [663, 213] width 1327 height 426
click at [708, 426] on html "Toggle navigation Home Bank Account List Load By Website Group [OXPLAY] ZEUS138…" at bounding box center [663, 213] width 1327 height 426
click at [711, 426] on html "Toggle navigation Home Bank Account List Load By Website Group [OXPLAY] ZEUS138…" at bounding box center [663, 213] width 1327 height 426
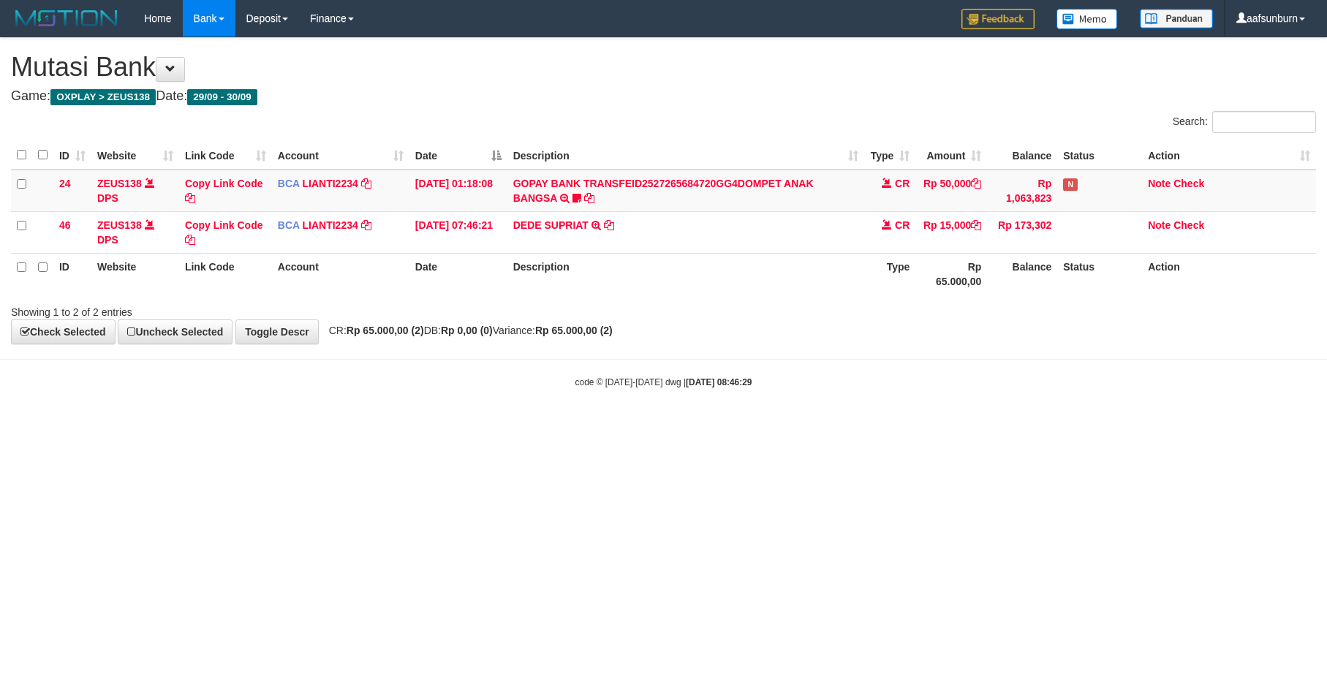
drag, startPoint x: 0, startPoint y: 0, endPoint x: 711, endPoint y: 518, distance: 880.2
click at [711, 426] on html "Toggle navigation Home Bank Account List Load By Website Group [OXPLAY] ZEUS138…" at bounding box center [663, 213] width 1327 height 426
drag, startPoint x: 1163, startPoint y: 457, endPoint x: 1198, endPoint y: 465, distance: 36.0
click at [1163, 426] on html "Toggle navigation Home Bank Account List Load By Website Group [OXPLAY] ZEUS138…" at bounding box center [663, 213] width 1327 height 426
drag, startPoint x: 1070, startPoint y: 490, endPoint x: 1326, endPoint y: 472, distance: 255.8
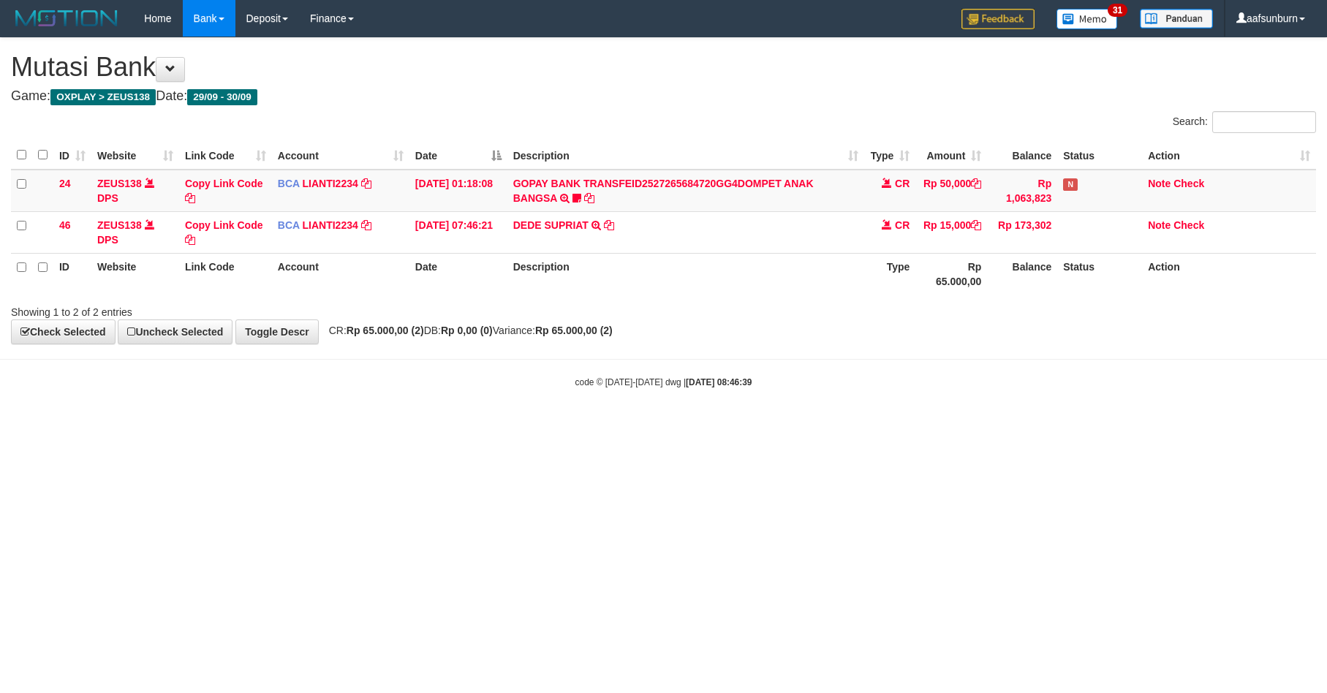
click at [1115, 426] on html "Toggle navigation Home Bank Account List Load By Website Group [OXPLAY] ZEUS138…" at bounding box center [663, 213] width 1327 height 426
click at [873, 426] on html "Toggle navigation Home Bank Account List Load By Website Group [OXPLAY] ZEUS138…" at bounding box center [663, 213] width 1327 height 426
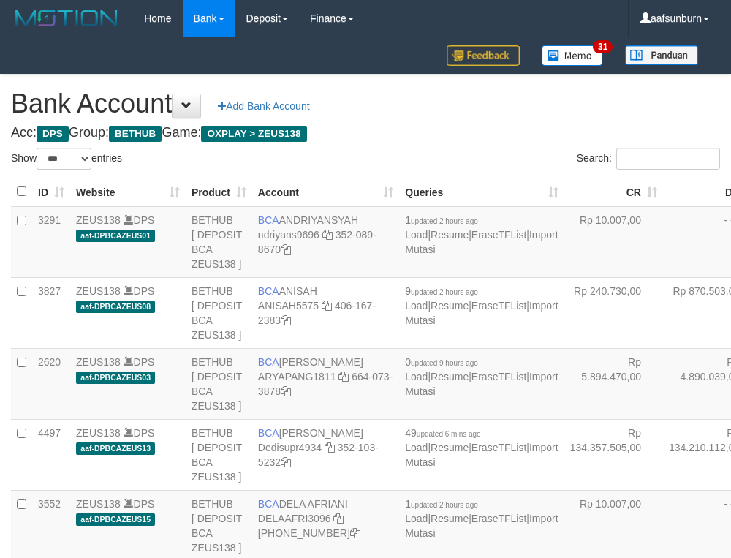
select select "***"
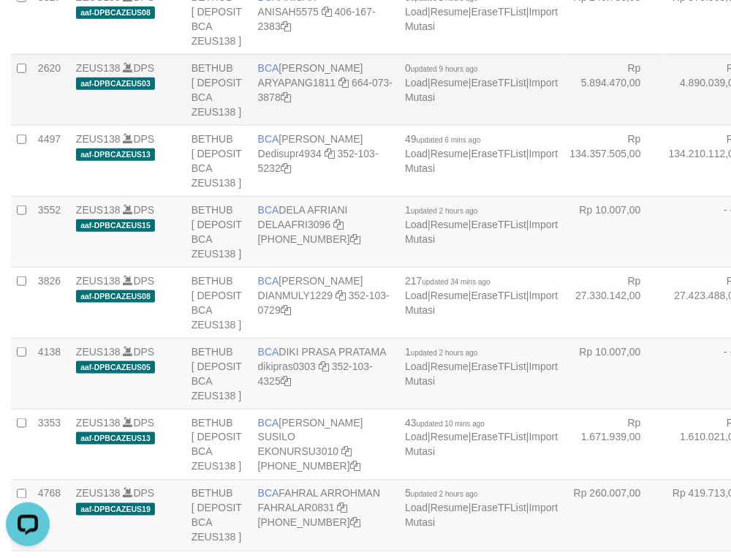
drag, startPoint x: 533, startPoint y: 213, endPoint x: 520, endPoint y: 213, distance: 13.2
click at [663, 125] on td "Rp 4.890.039,00" at bounding box center [712, 89] width 99 height 71
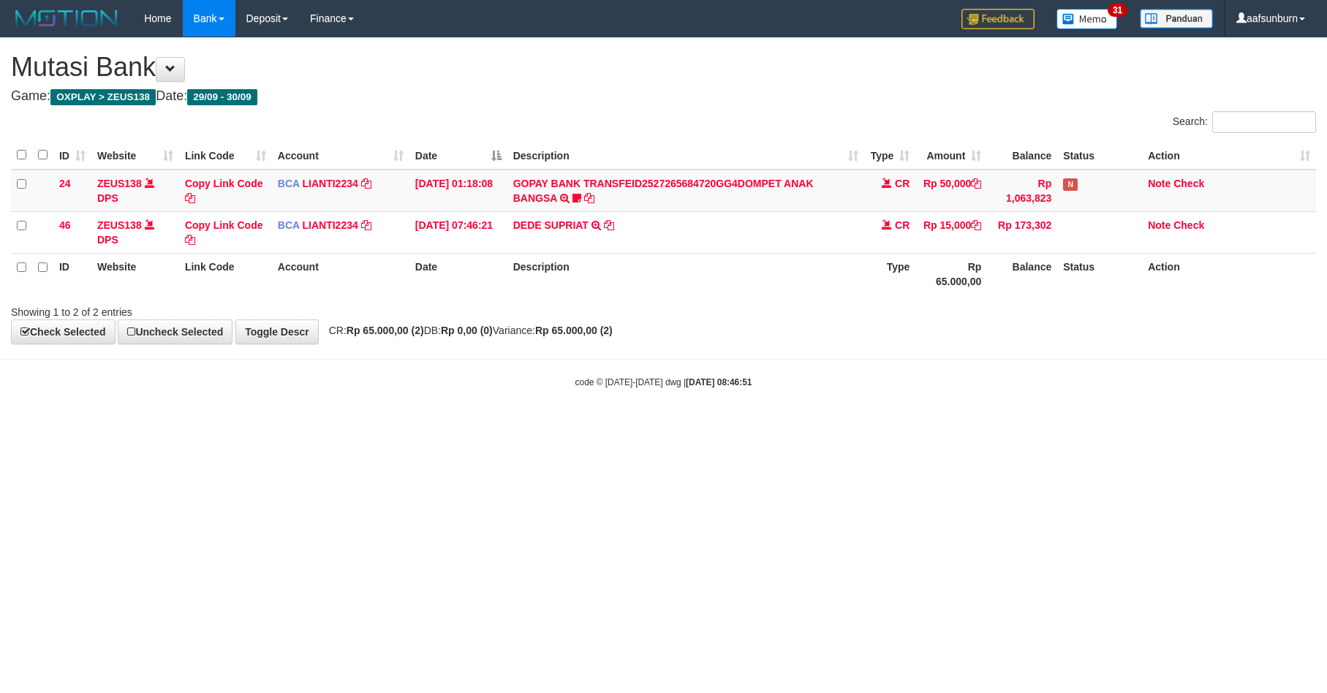
click at [878, 426] on html "Toggle navigation Home Bank Account List Load By Website Group [OXPLAY] ZEUS138…" at bounding box center [663, 213] width 1327 height 426
click at [875, 426] on html "Toggle navigation Home Bank Account List Load By Website Group [OXPLAY] ZEUS138…" at bounding box center [663, 213] width 1327 height 426
click at [872, 426] on html "Toggle navigation Home Bank Account List Load By Website Group [OXPLAY] ZEUS138…" at bounding box center [663, 213] width 1327 height 426
click at [874, 426] on body "Toggle navigation Home Bank Account List Load By Website Group [OXPLAY] ZEUS138…" at bounding box center [663, 213] width 1327 height 426
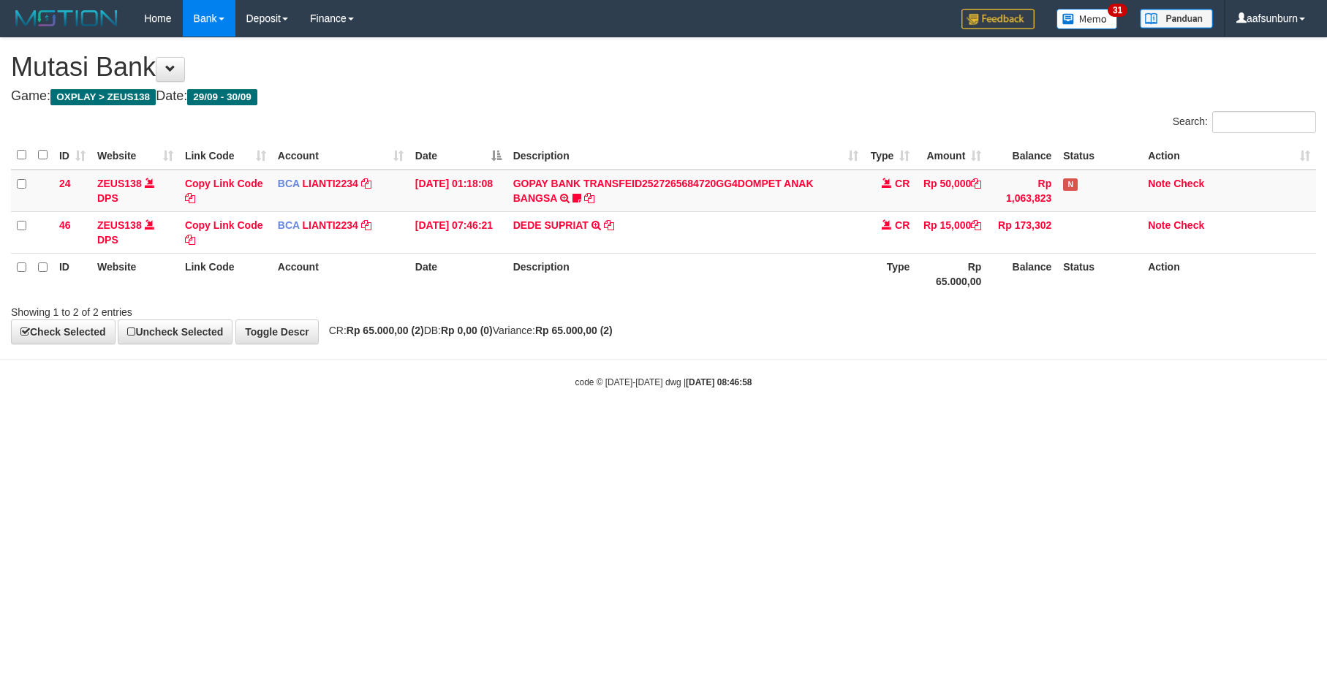
click at [873, 422] on body "Toggle navigation Home Bank Account List Load By Website Group [OXPLAY] ZEUS138…" at bounding box center [663, 213] width 1327 height 426
click at [941, 426] on html "Toggle navigation Home Bank Account List Load By Website Group [OXPLAY] ZEUS138…" at bounding box center [663, 213] width 1327 height 426
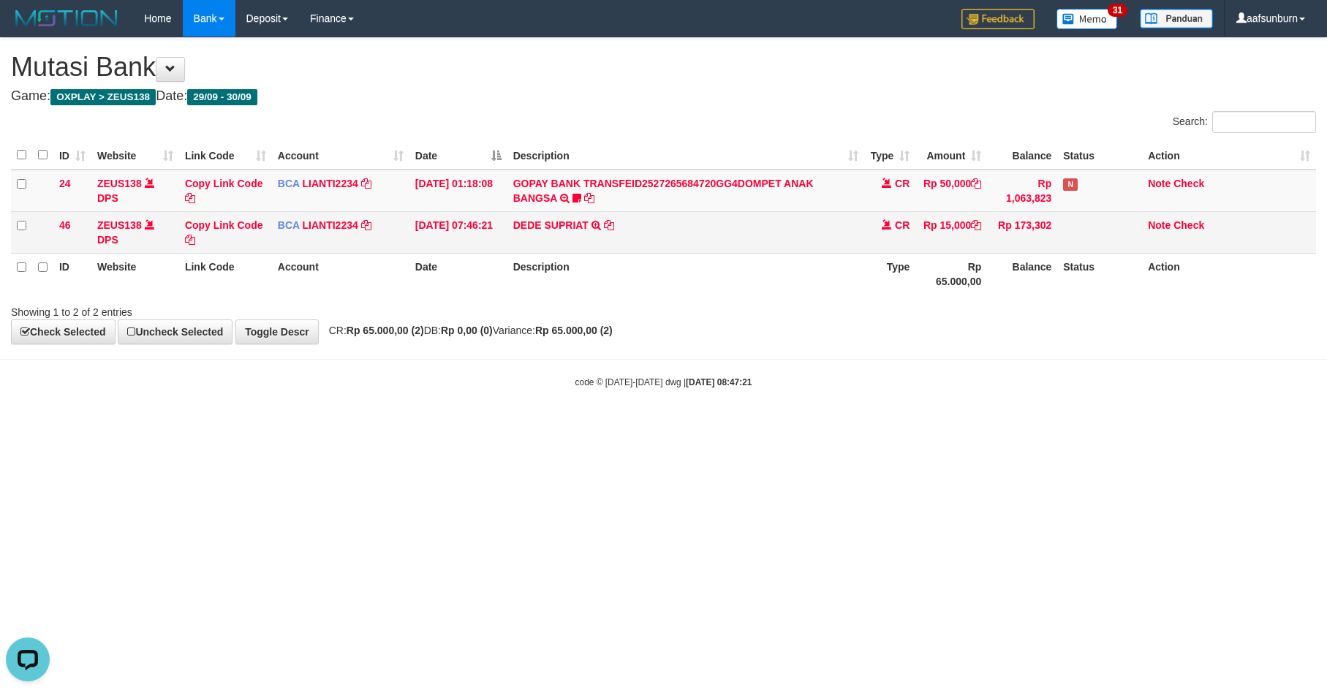
drag, startPoint x: 510, startPoint y: 220, endPoint x: 579, endPoint y: 235, distance: 71.0
click at [536, 229] on tbody "24 ZEUS138 DPS Copy Link Code BCA LIANTI2234 DPS YULIANTI mutasi_20250930_4646 …" at bounding box center [663, 212] width 1305 height 84
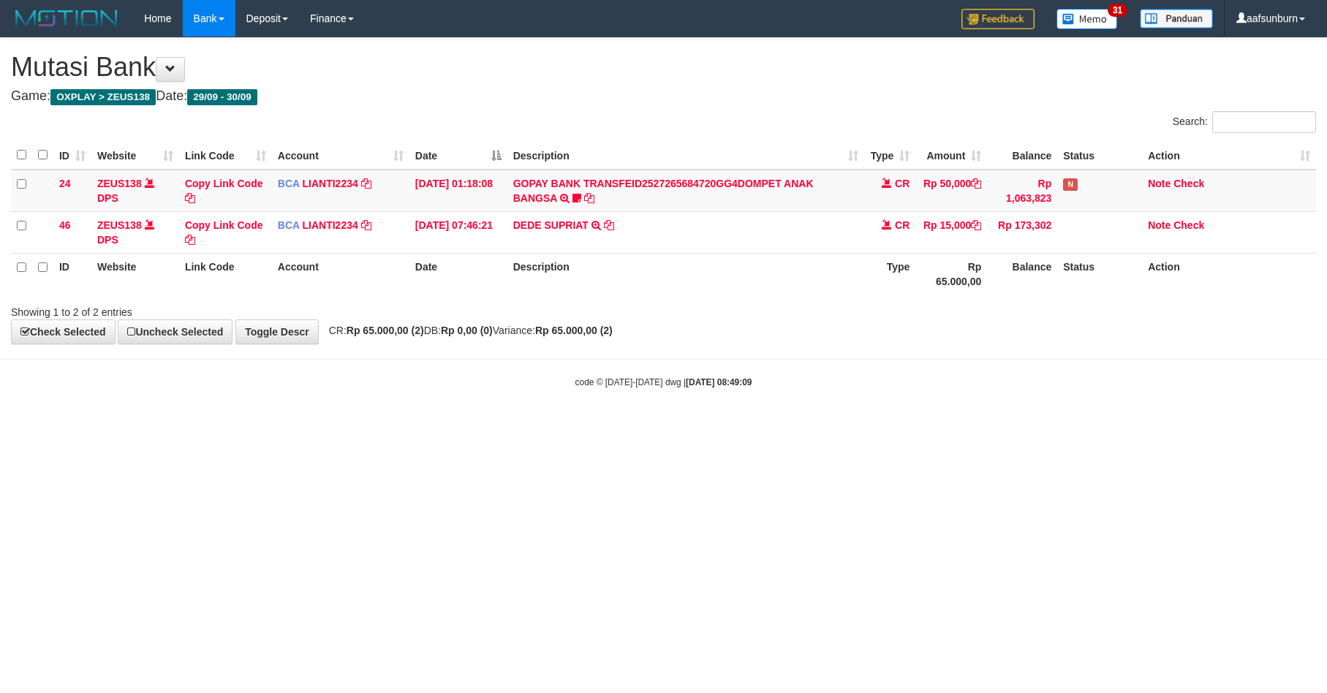
click at [702, 426] on html "Toggle navigation Home Bank Account List Load By Website Group [OXPLAY] ZEUS138…" at bounding box center [663, 213] width 1327 height 426
drag, startPoint x: 458, startPoint y: 396, endPoint x: 1323, endPoint y: 327, distance: 867.7
click at [466, 396] on body "Toggle navigation Home Bank Account List Load By Website Group [OXPLAY] ZEUS138…" at bounding box center [663, 213] width 1327 height 426
drag, startPoint x: 964, startPoint y: 532, endPoint x: 945, endPoint y: 527, distance: 18.8
click at [950, 426] on html "Toggle navigation Home Bank Account List Load By Website Group [OXPLAY] ZEUS138…" at bounding box center [663, 213] width 1327 height 426
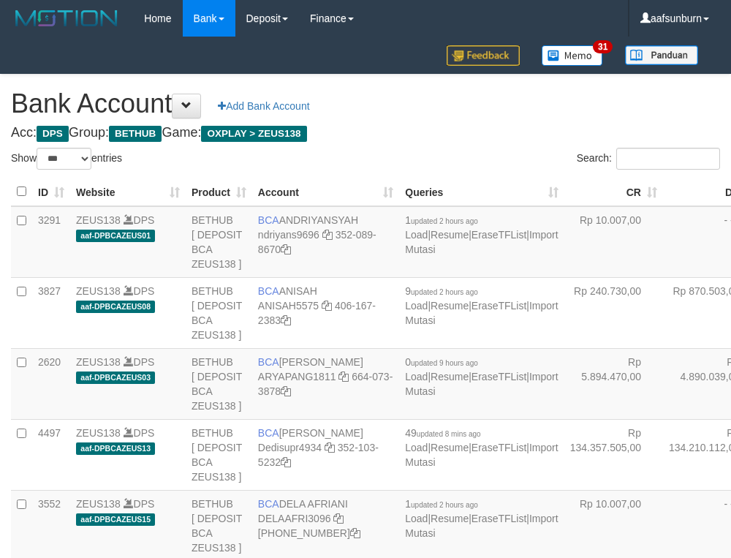
select select "***"
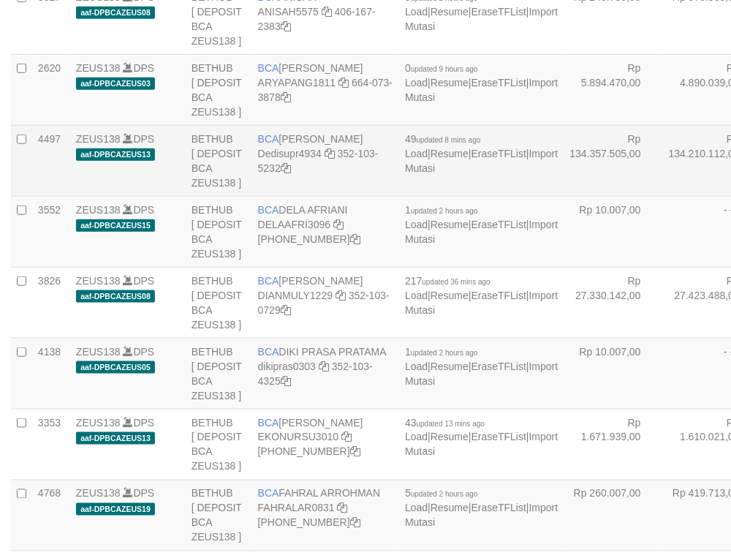
drag, startPoint x: 577, startPoint y: 277, endPoint x: 569, endPoint y: 281, distance: 9.2
click at [663, 196] on td "Rp 134.210.112,00" at bounding box center [712, 160] width 99 height 71
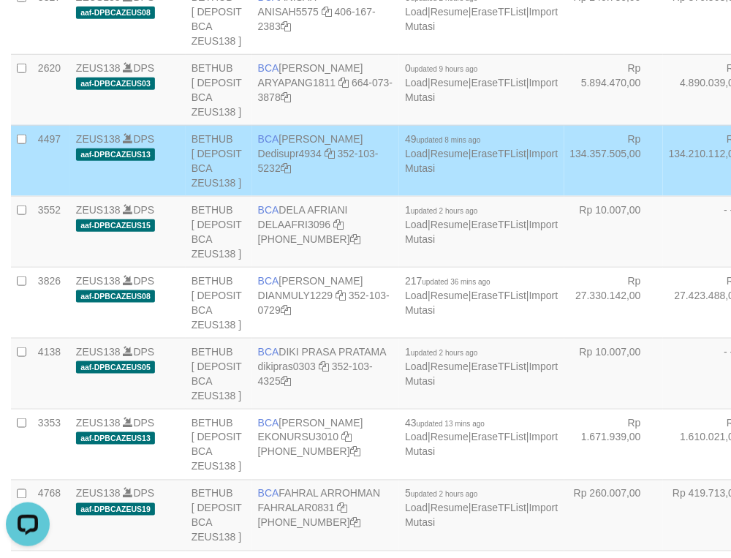
scroll to position [1214, 0]
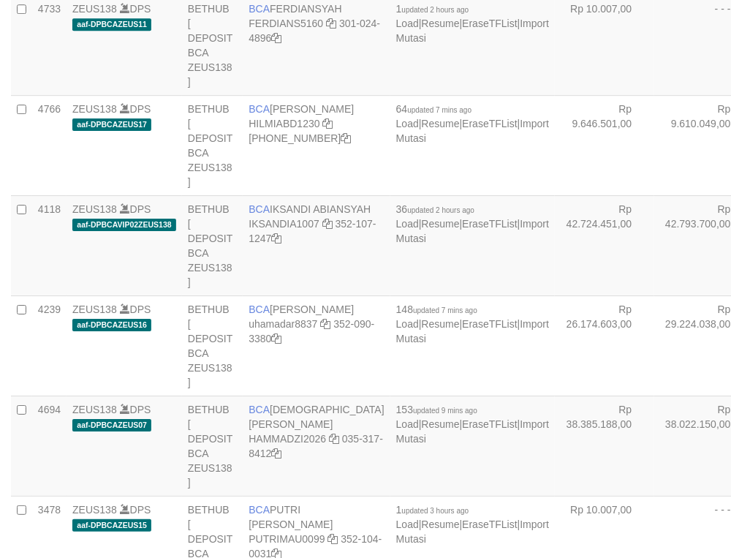
select select "***"
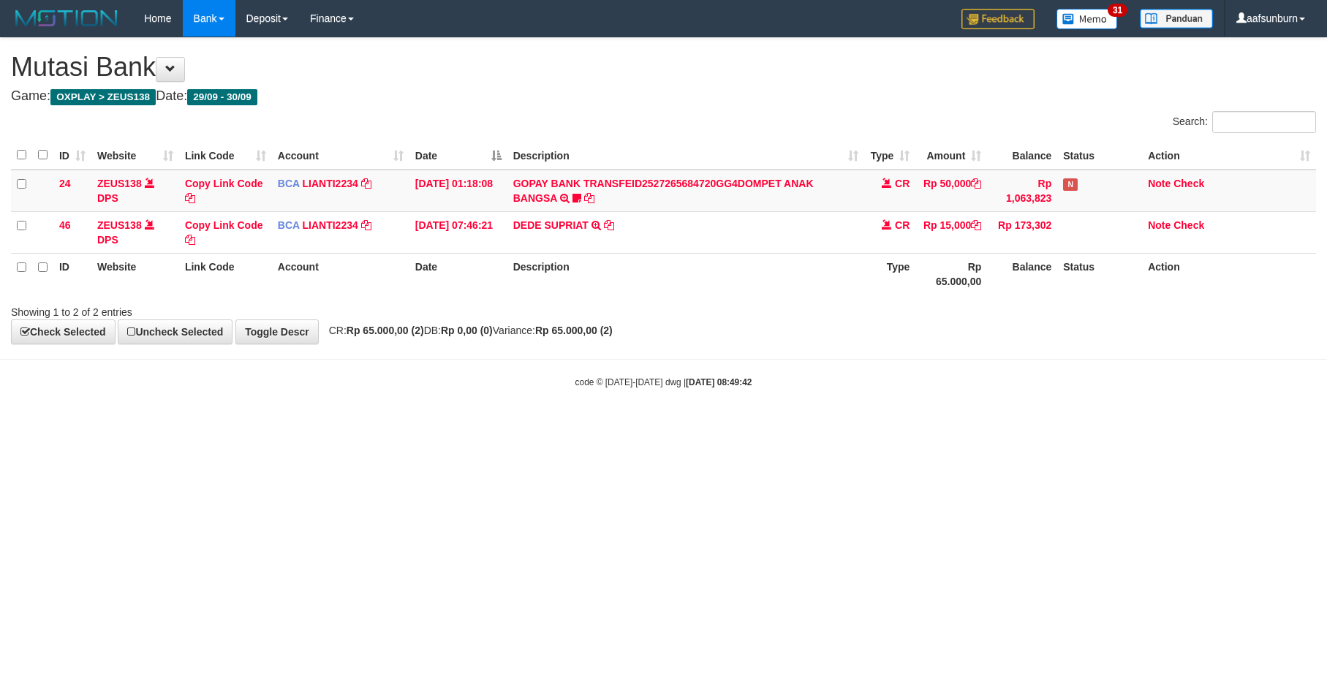
click at [942, 426] on html "Toggle navigation Home Bank Account List Load By Website Group [OXPLAY] ZEUS138…" at bounding box center [663, 213] width 1327 height 426
click at [943, 426] on html "Toggle navigation Home Bank Account List Load By Website Group [OXPLAY] ZEUS138…" at bounding box center [663, 213] width 1327 height 426
click at [912, 426] on html "Toggle navigation Home Bank Account List Load By Website Group [OXPLAY] ZEUS138…" at bounding box center [663, 213] width 1327 height 426
click at [998, 426] on html "Toggle navigation Home Bank Account List Load By Website Group [OXPLAY] ZEUS138…" at bounding box center [663, 213] width 1327 height 426
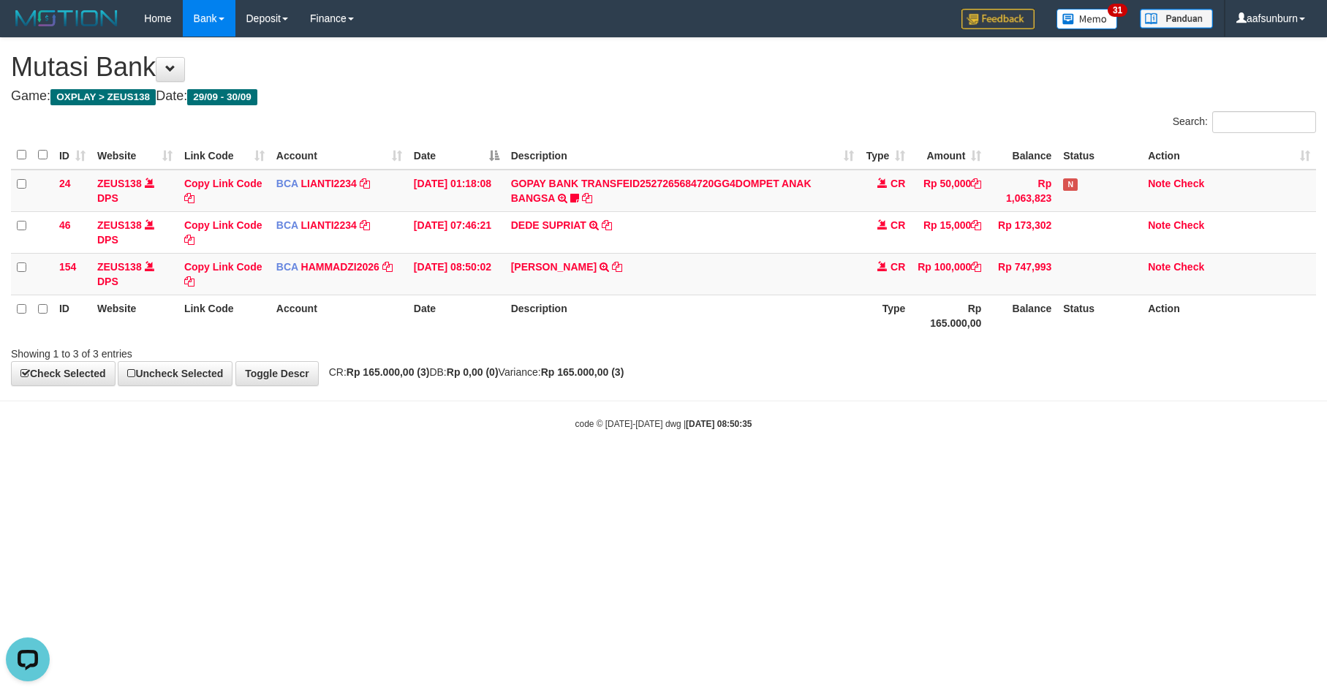
click at [991, 463] on body "Toggle navigation Home Bank Account List Load By Website Group [OXPLAY] ZEUS138…" at bounding box center [663, 233] width 1327 height 467
click at [996, 454] on body "Toggle navigation Home Bank Account List Load By Website Group [OXPLAY] ZEUS138…" at bounding box center [663, 233] width 1327 height 467
click at [959, 423] on div "code © 2012-2018 dwg | 2025/09/30 08:50:58" at bounding box center [663, 423] width 1327 height 15
click at [997, 328] on th "Balance" at bounding box center [1022, 316] width 70 height 42
click at [970, 401] on hr at bounding box center [663, 401] width 1327 height 1
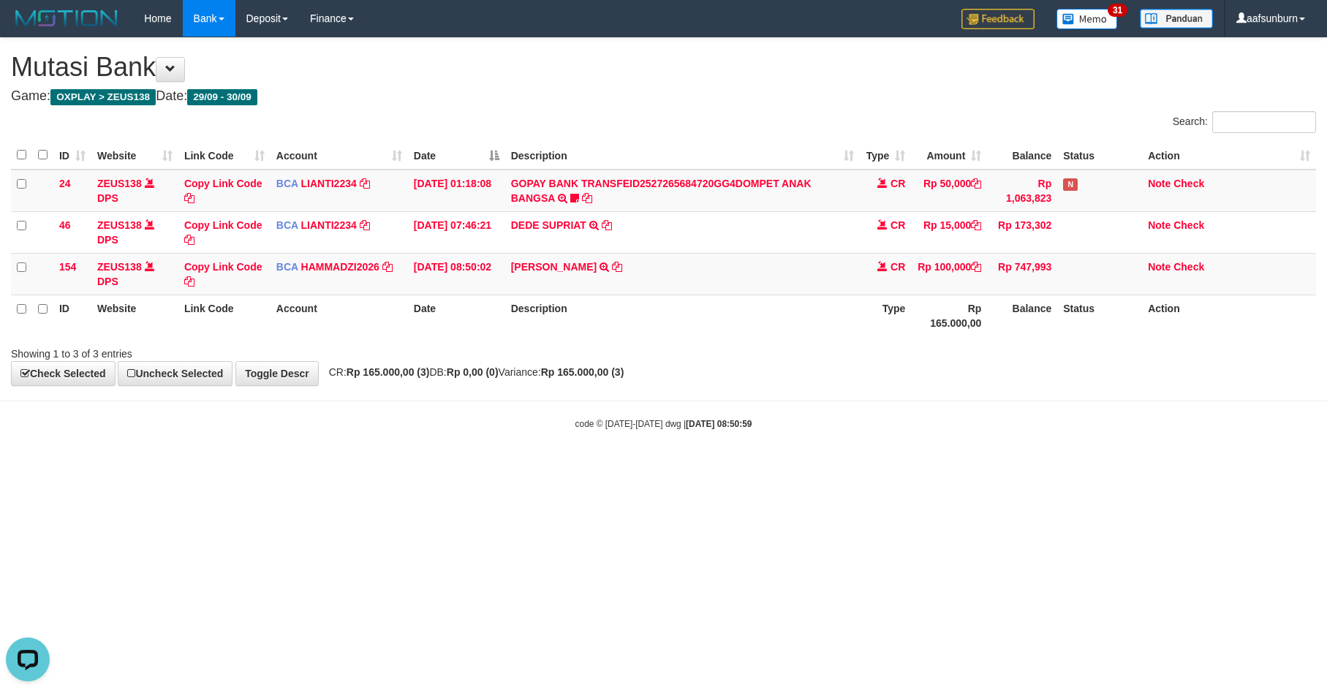
click at [970, 401] on hr at bounding box center [663, 401] width 1327 height 1
drag, startPoint x: 0, startPoint y: 0, endPoint x: 975, endPoint y: 395, distance: 1051.5
click at [975, 395] on body "Toggle navigation Home Bank Account List Load By Website Group [OXPLAY] ZEUS138…" at bounding box center [663, 233] width 1327 height 467
click at [975, 393] on body "Toggle navigation Home Bank Account List Load By Website Group [OXPLAY] ZEUS138…" at bounding box center [663, 233] width 1327 height 467
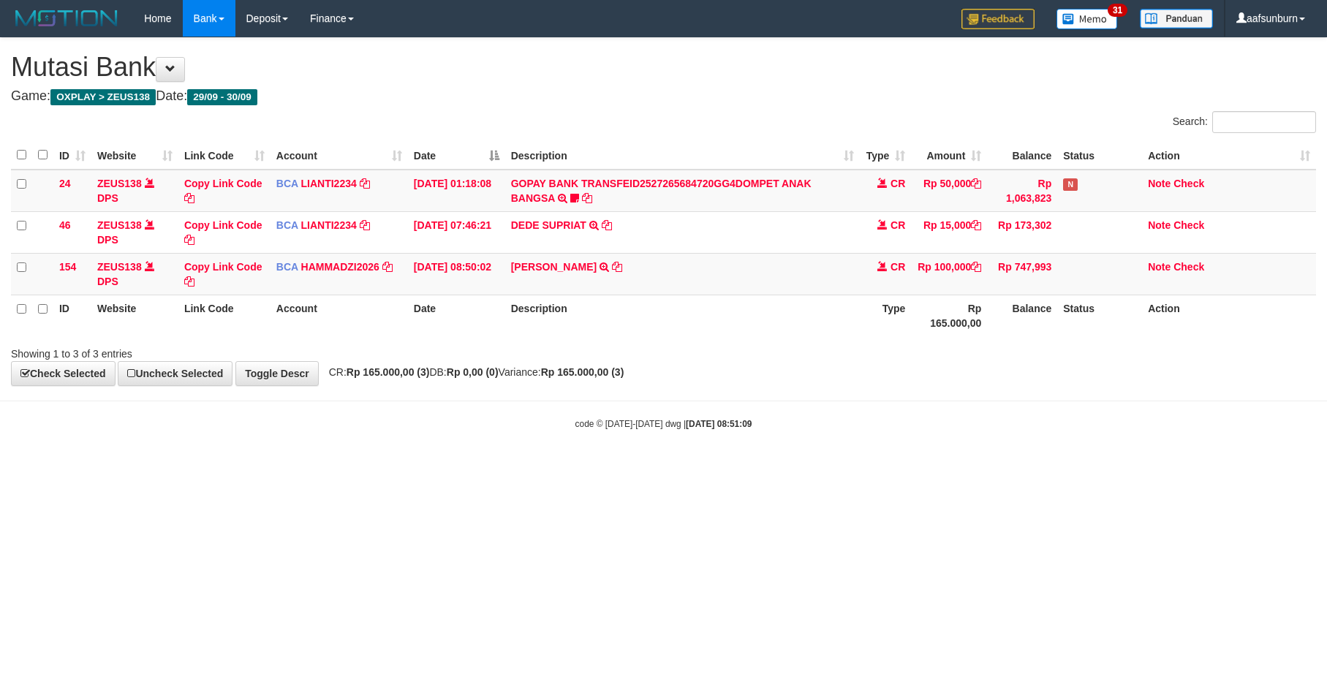
click at [969, 393] on body "Toggle navigation Home Bank Account List Load By Website Group [OXPLAY] ZEUS138…" at bounding box center [663, 233] width 1327 height 467
click at [968, 397] on body "Toggle navigation Home Bank Account List Load By Website Group [OXPLAY] ZEUS138…" at bounding box center [663, 233] width 1327 height 467
click at [967, 399] on body "Toggle navigation Home Bank Account List Load By Website Group [OXPLAY] ZEUS138…" at bounding box center [663, 233] width 1327 height 467
click at [965, 396] on body "Toggle navigation Home Bank Account List Load By Website Group [OXPLAY] ZEUS138…" at bounding box center [663, 233] width 1327 height 467
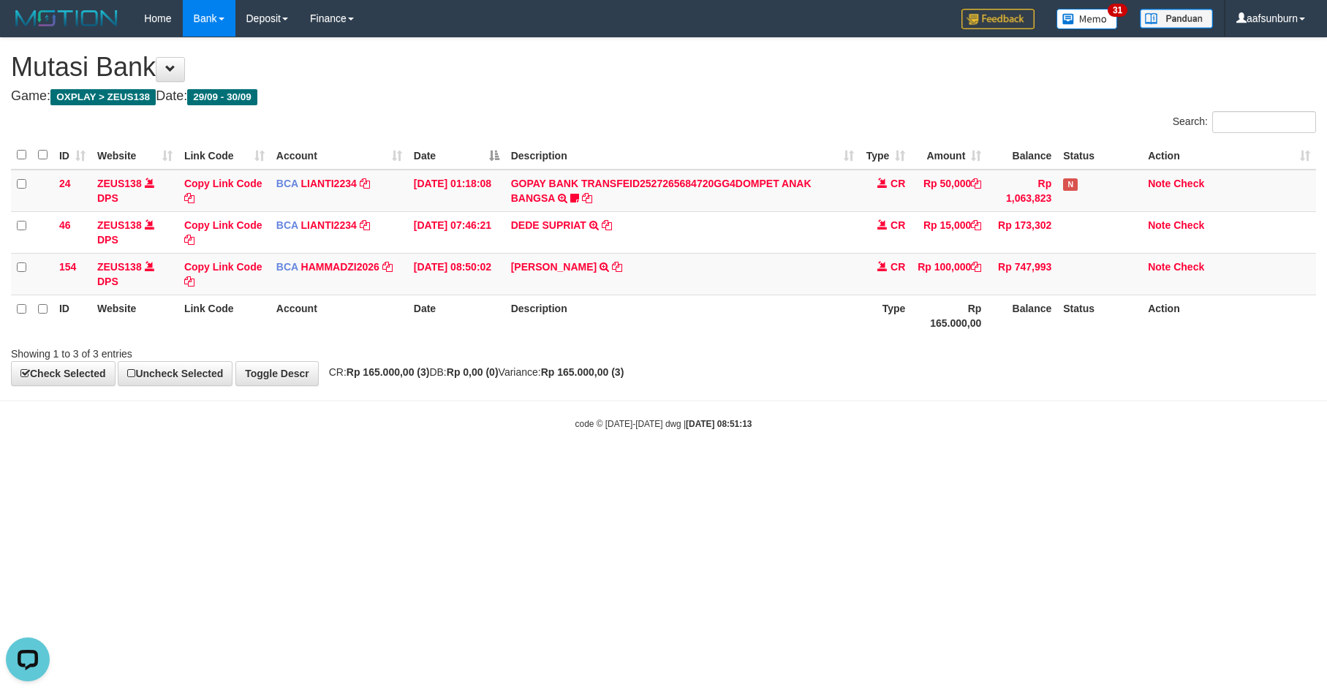
click at [866, 400] on body "Toggle navigation Home Bank Account List Load By Website Group [OXPLAY] ZEUS138…" at bounding box center [663, 233] width 1327 height 467
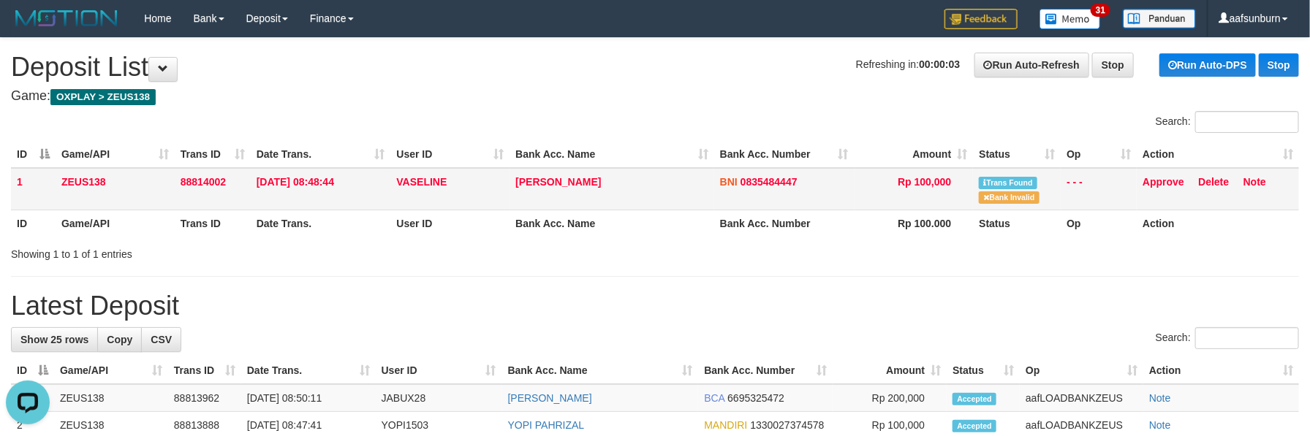
click at [650, 197] on td "[PERSON_NAME]" at bounding box center [612, 189] width 205 height 42
copy tr "[PERSON_NAME]"
click at [650, 197] on td "[PERSON_NAME]" at bounding box center [612, 189] width 205 height 42
click at [809, 235] on div "ID Game/API Trans ID Date Trans. User ID Bank Acc. Name Bank Acc. Number Amount…" at bounding box center [655, 189] width 1310 height 105
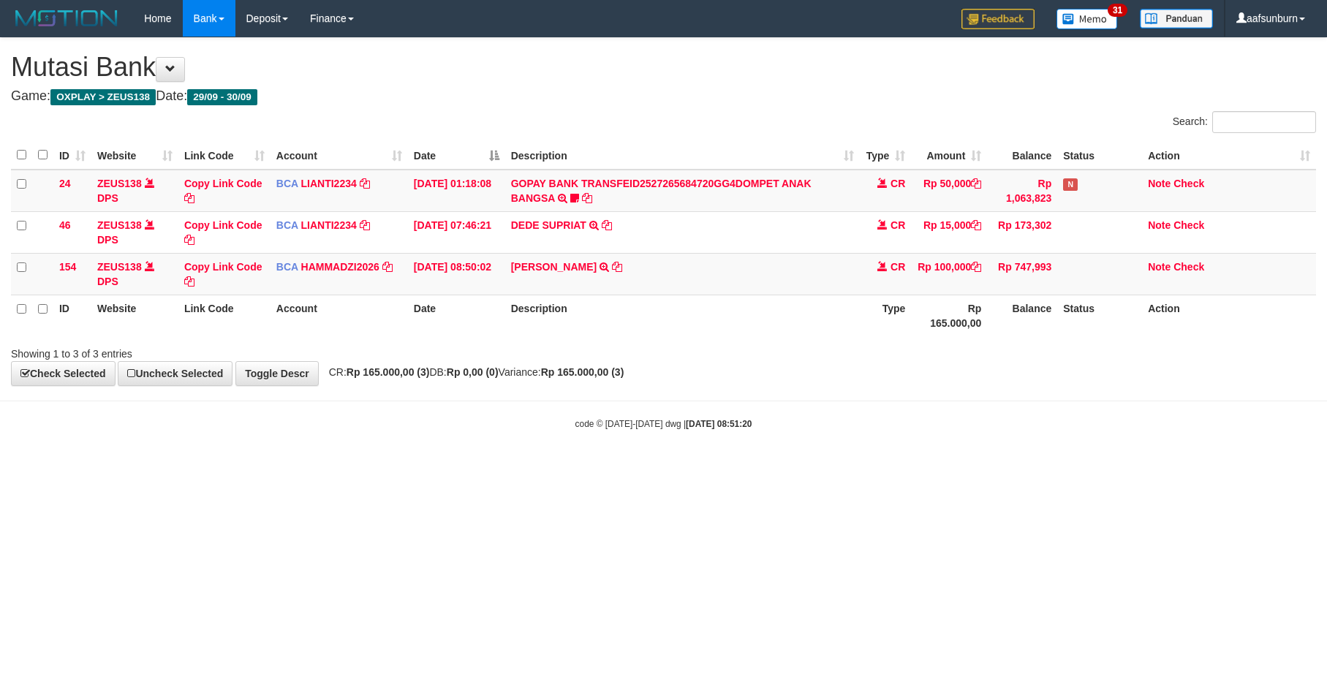
click at [852, 390] on body "Toggle navigation Home Bank Account List Load By Website Group [OXPLAY] ZEUS138…" at bounding box center [663, 233] width 1327 height 467
click at [814, 369] on div "**********" at bounding box center [663, 211] width 1327 height 347
click at [875, 371] on div "**********" at bounding box center [663, 211] width 1327 height 347
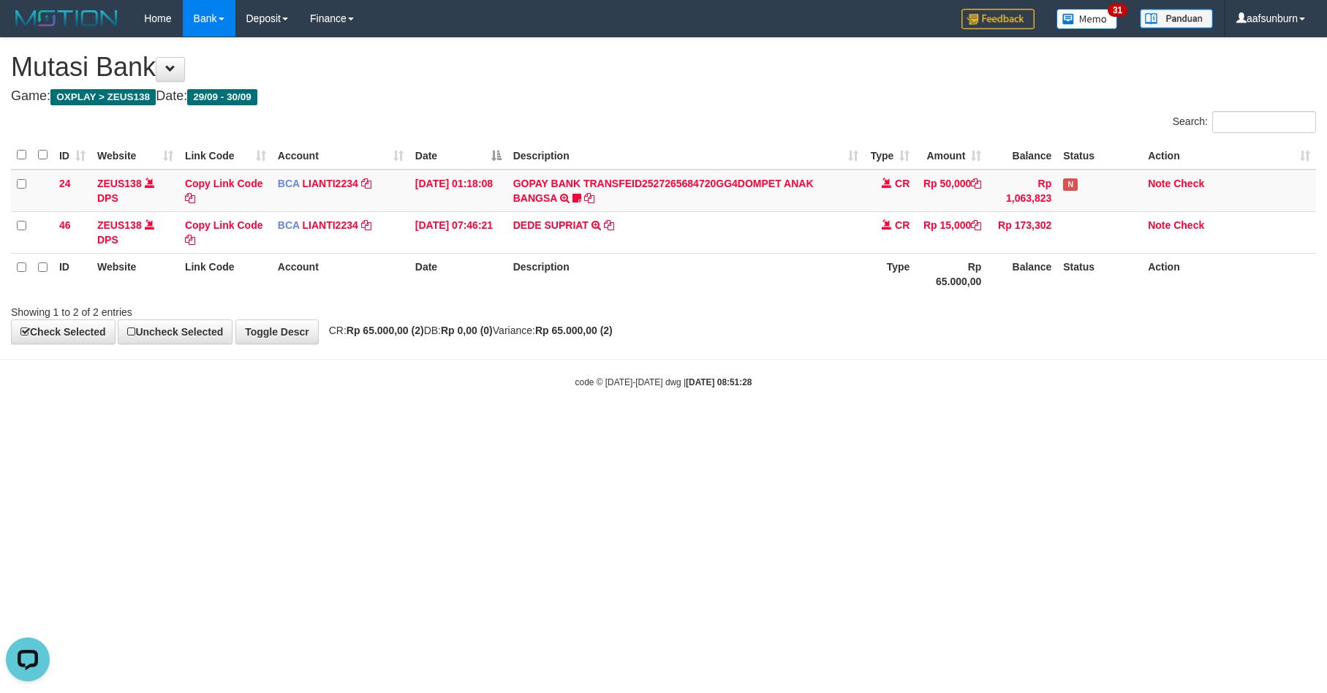
click at [931, 375] on body "Toggle navigation Home Bank Account List Load By Website Group [OXPLAY] ZEUS138…" at bounding box center [663, 213] width 1327 height 426
click at [1049, 426] on html "Toggle navigation Home Bank Account List Load By Website Group [OXPLAY] ZEUS138…" at bounding box center [663, 213] width 1327 height 426
click at [923, 426] on html "Toggle navigation Home Bank Account List Load By Website Group [OXPLAY] ZEUS138…" at bounding box center [663, 213] width 1327 height 426
click at [1010, 426] on html "Toggle navigation Home Bank Account List Load By Website Group [OXPLAY] ZEUS138…" at bounding box center [663, 213] width 1327 height 426
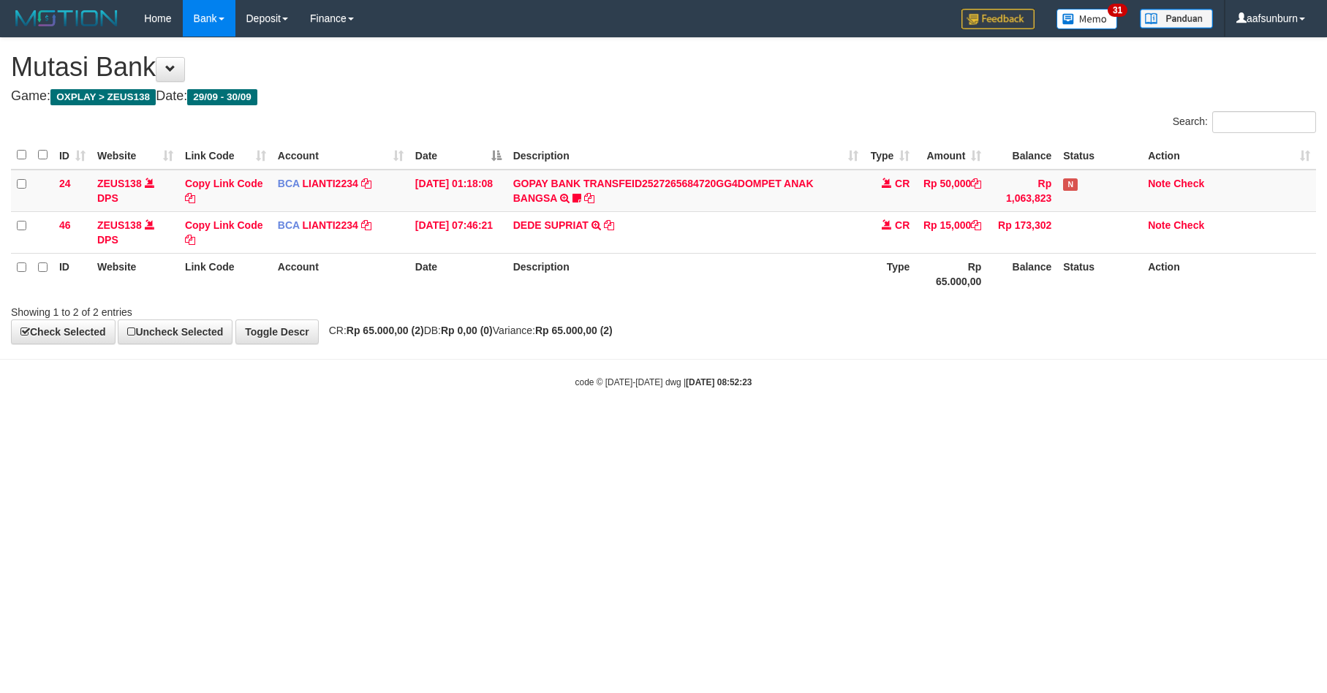
drag, startPoint x: 1002, startPoint y: 488, endPoint x: 1002, endPoint y: 496, distance: 8.0
click at [1002, 426] on html "Toggle navigation Home Bank Account List Load By Website Group [OXPLAY] ZEUS138…" at bounding box center [663, 213] width 1327 height 426
click at [983, 426] on html "Toggle navigation Home Bank Account List Load By Website Group [OXPLAY] ZEUS138…" at bounding box center [663, 213] width 1327 height 426
click at [1191, 426] on html "Toggle navigation Home Bank Account List Load By Website Group [OXPLAY] ZEUS138…" at bounding box center [663, 213] width 1327 height 426
click at [1011, 426] on html "Toggle navigation Home Bank Account List Load By Website Group [OXPLAY] ZEUS138…" at bounding box center [663, 213] width 1327 height 426
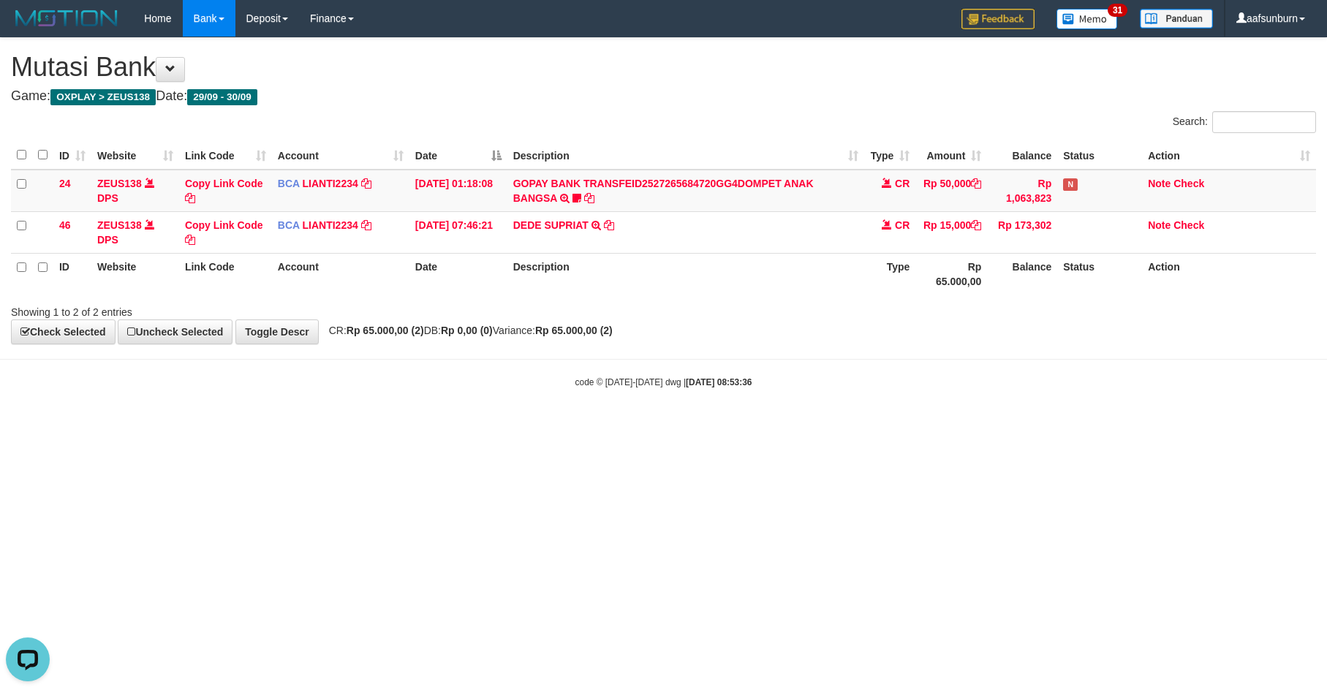
click at [1009, 426] on html "Toggle navigation Home Bank Account List Load By Website Group [OXPLAY] ZEUS138…" at bounding box center [663, 213] width 1327 height 426
click at [1008, 426] on html "Toggle navigation Home Bank Account List Load By Website Group [OXPLAY] ZEUS138…" at bounding box center [663, 213] width 1327 height 426
drag, startPoint x: 0, startPoint y: 0, endPoint x: 998, endPoint y: 477, distance: 1106.0
click at [998, 426] on html "Toggle navigation Home Bank Account List Load By Website Group [OXPLAY] ZEUS138…" at bounding box center [663, 213] width 1327 height 426
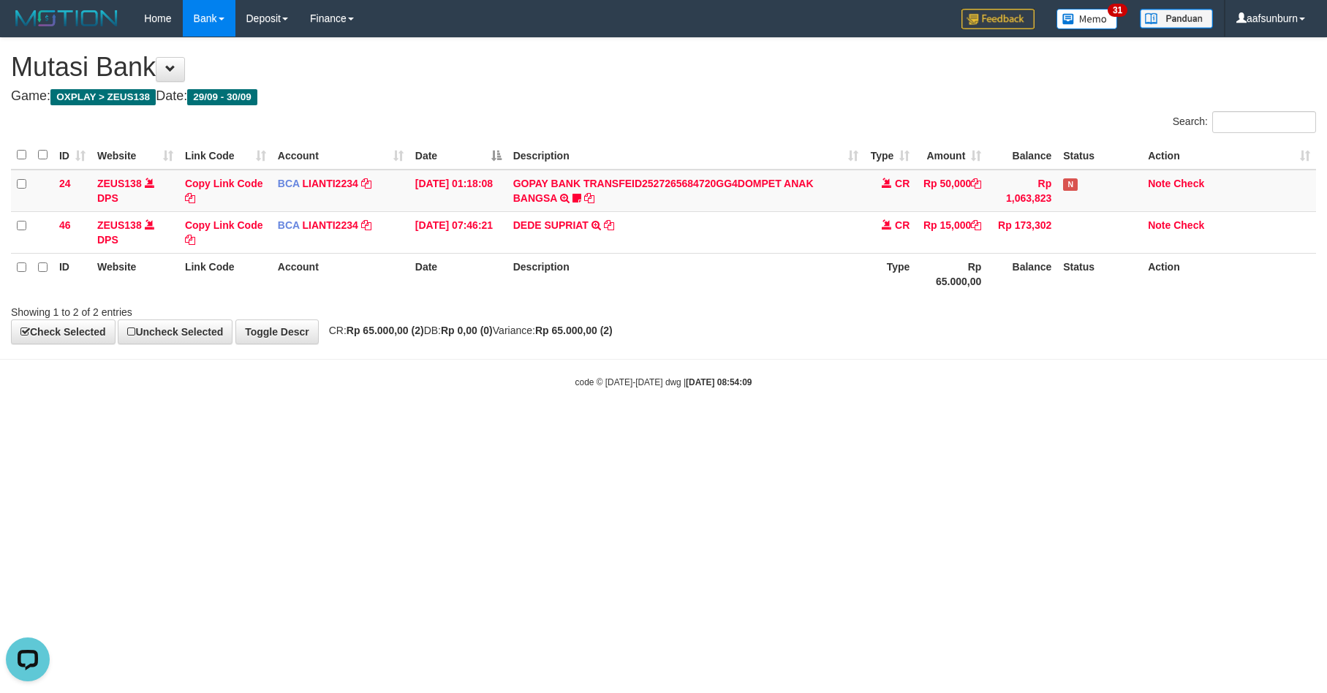
click at [864, 426] on html "Toggle navigation Home Bank Account List Load By Website Group [OXPLAY] ZEUS138…" at bounding box center [663, 213] width 1327 height 426
click at [865, 426] on html "Toggle navigation Home Bank Account List Load By Website Group [OXPLAY] ZEUS138…" at bounding box center [663, 213] width 1327 height 426
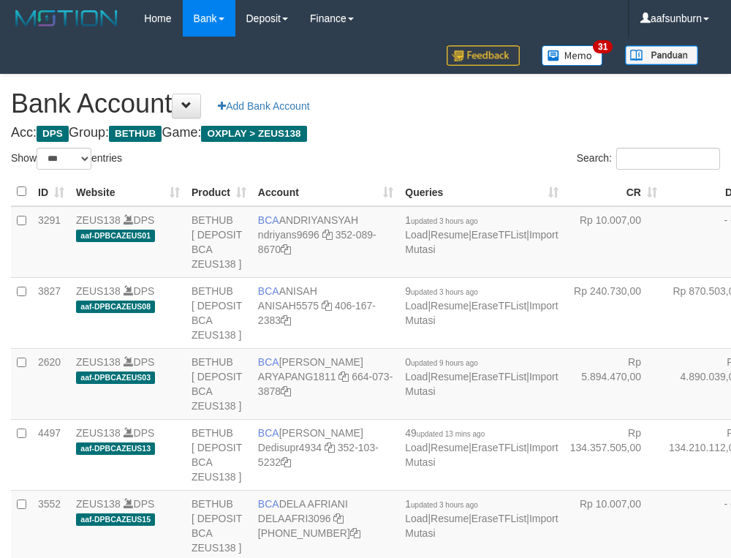
select select "***"
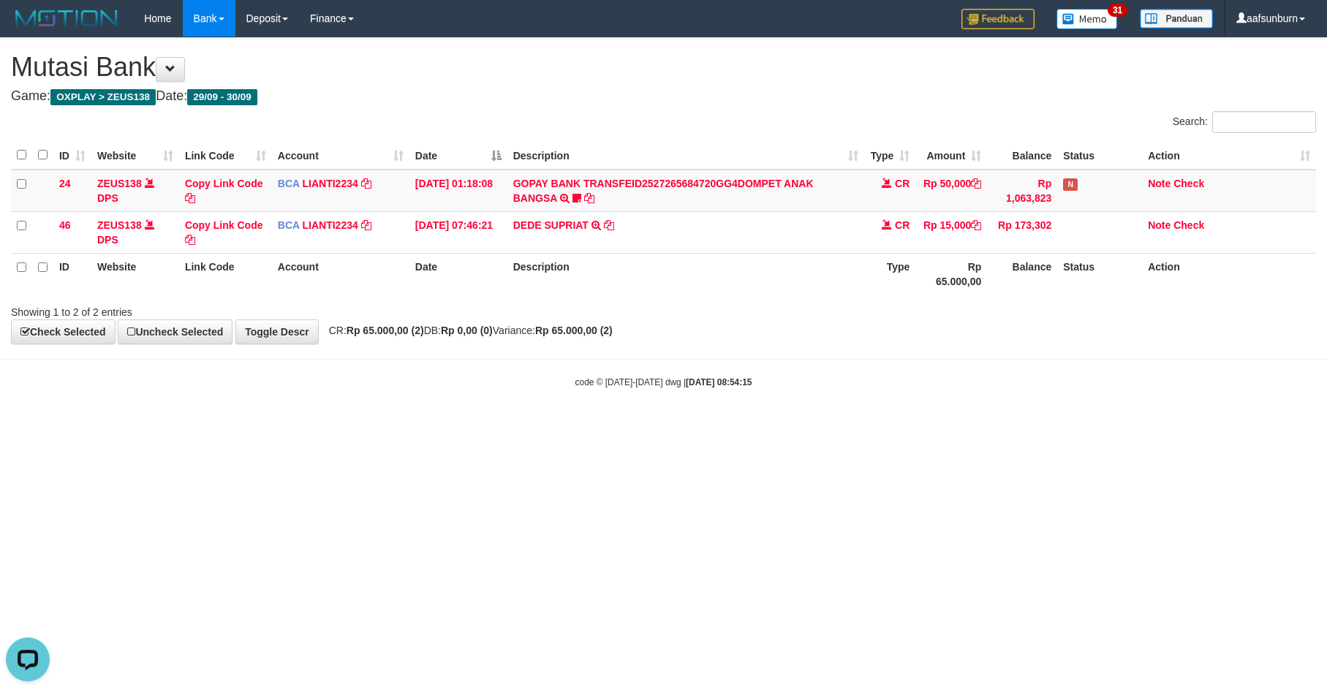
click at [997, 426] on html "Toggle navigation Home Bank Account List Load By Website Group [OXPLAY] ZEUS138…" at bounding box center [663, 213] width 1327 height 426
click at [860, 426] on html "Toggle navigation Home Bank Account List Load By Website Group [OXPLAY] ZEUS138…" at bounding box center [663, 213] width 1327 height 426
click at [818, 426] on html "Toggle navigation Home Bank Account List Load By Website Group [OXPLAY] ZEUS138…" at bounding box center [663, 213] width 1327 height 426
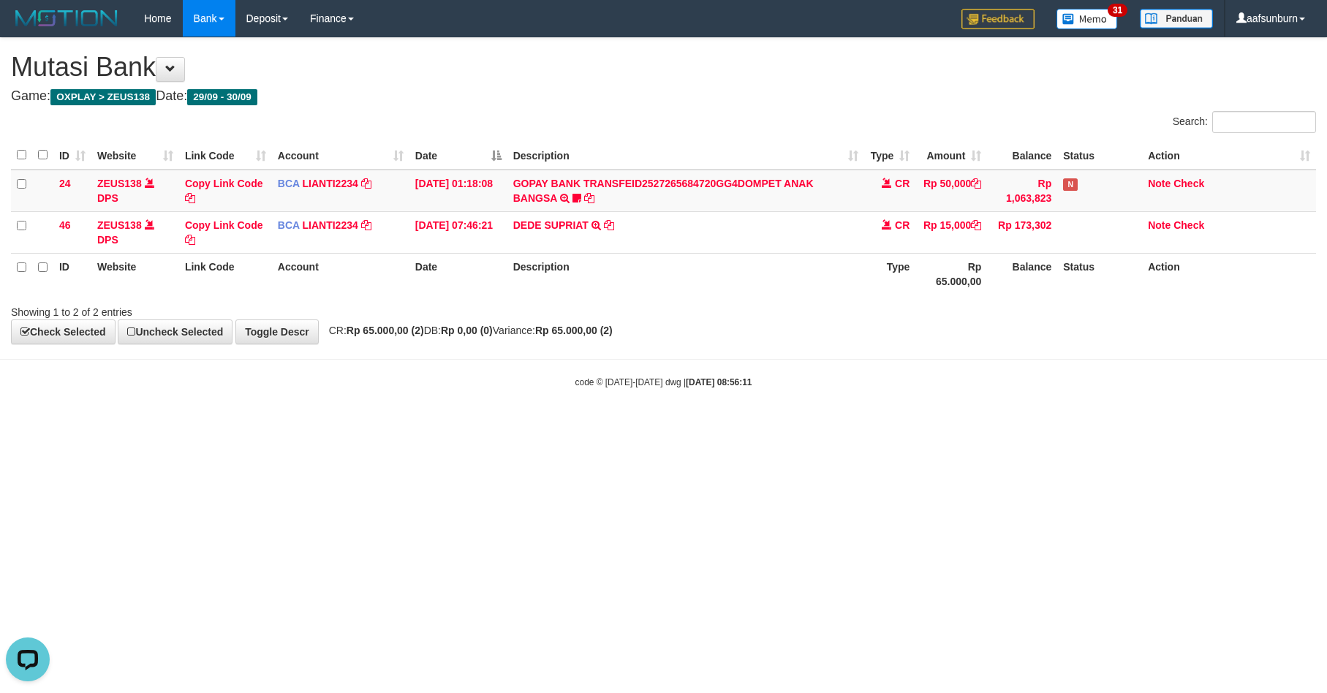
click at [738, 426] on html "Toggle navigation Home Bank Account List Load By Website Group [OXPLAY] ZEUS138…" at bounding box center [663, 213] width 1327 height 426
click at [764, 426] on html "Toggle navigation Home Bank Account List Load By Website Group [OXPLAY] ZEUS138…" at bounding box center [663, 213] width 1327 height 426
click at [763, 426] on html "Toggle navigation Home Bank Account List Load By Website Group [OXPLAY] ZEUS138…" at bounding box center [663, 213] width 1327 height 426
click at [762, 426] on html "Toggle navigation Home Bank Account List Load By Website Group [OXPLAY] ZEUS138…" at bounding box center [663, 213] width 1327 height 426
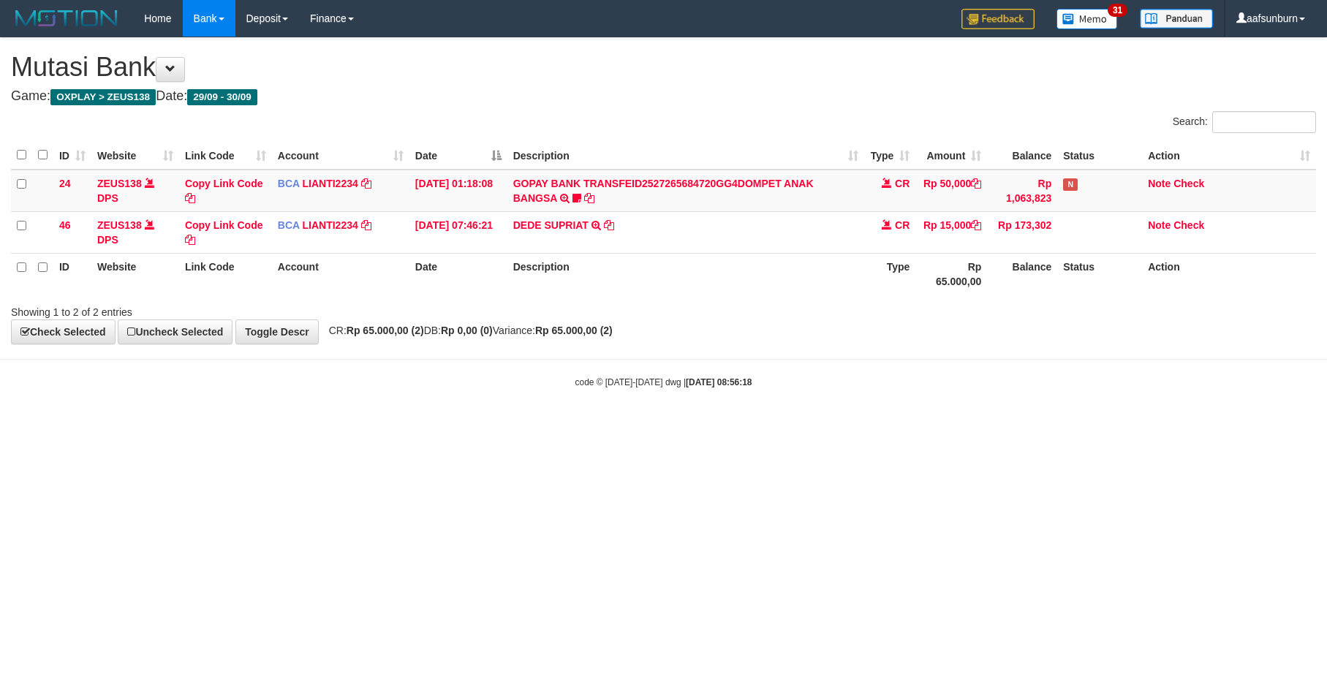
click at [1057, 426] on html "Toggle navigation Home Bank Account List Load By Website Group [OXPLAY] ZEUS138…" at bounding box center [663, 213] width 1327 height 426
click at [1016, 285] on th "Balance" at bounding box center [1022, 274] width 70 height 42
click at [910, 340] on div "**********" at bounding box center [663, 191] width 1327 height 306
drag, startPoint x: 952, startPoint y: 352, endPoint x: 941, endPoint y: 362, distance: 15.0
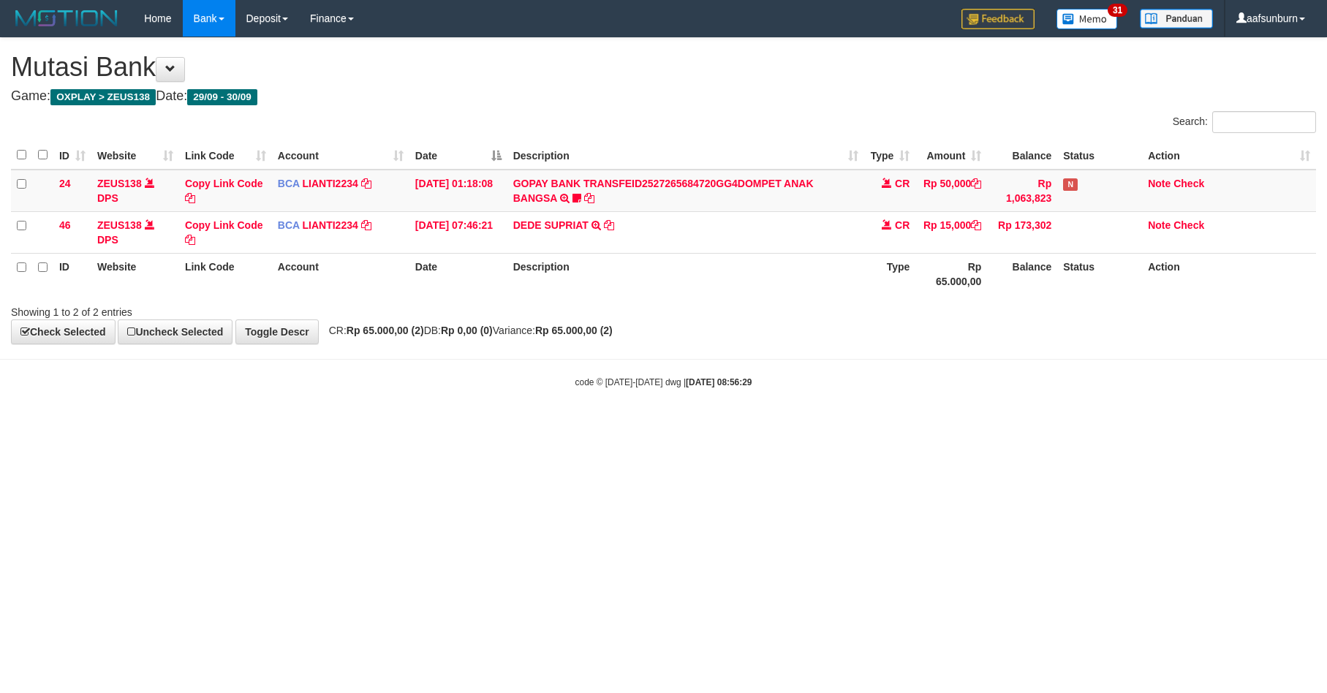
click at [948, 352] on body "Toggle navigation Home Bank Account List Load By Website Group [OXPLAY] ZEUS138…" at bounding box center [663, 213] width 1327 height 426
click at [838, 426] on html "Toggle navigation Home Bank Account List Load By Website Group [OXPLAY] ZEUS138…" at bounding box center [663, 213] width 1327 height 426
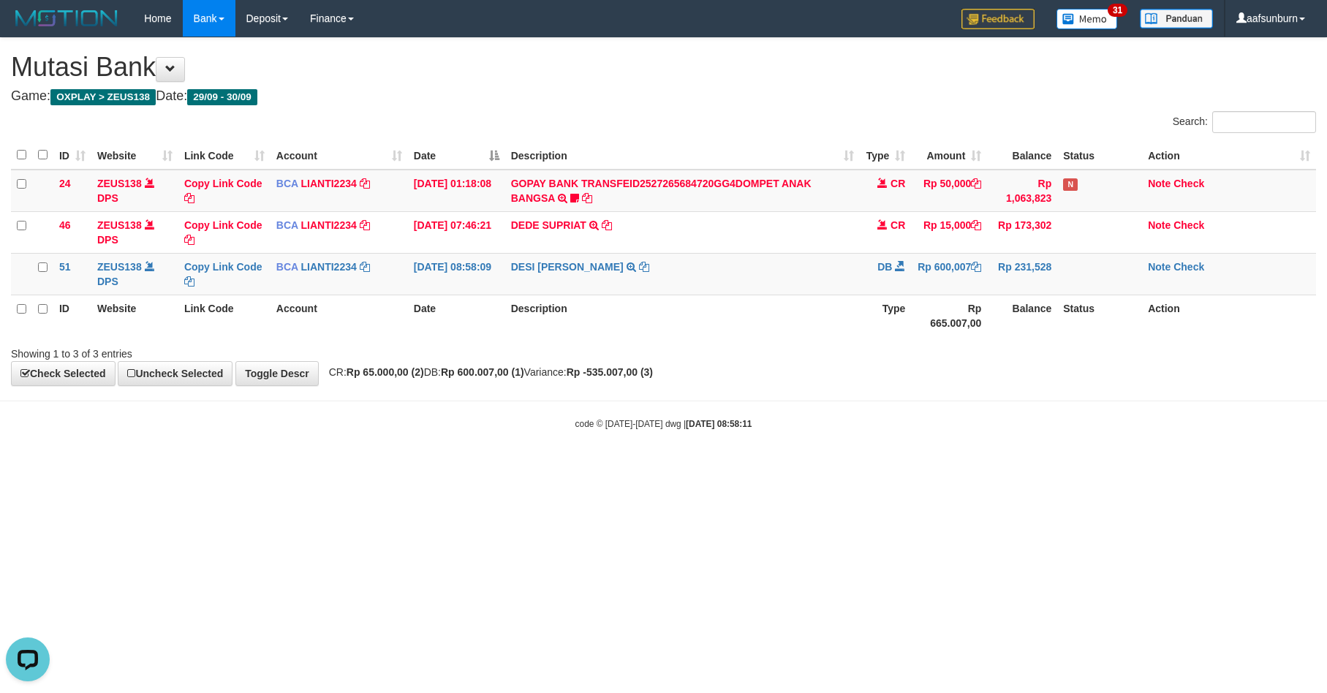
click at [893, 467] on html "Toggle navigation Home Bank Account List Load By Website Group [OXPLAY] ZEUS138…" at bounding box center [663, 233] width 1327 height 467
click at [896, 467] on html "Toggle navigation Home Bank Account List Load By Website Group [OXPLAY] ZEUS138…" at bounding box center [663, 233] width 1327 height 467
click at [1013, 397] on body "Toggle navigation Home Bank Account List Load By Website Group [OXPLAY] ZEUS138…" at bounding box center [663, 233] width 1327 height 467
click at [1014, 397] on body "Toggle navigation Home Bank Account List Load By Website Group [OXPLAY] ZEUS138…" at bounding box center [663, 233] width 1327 height 467
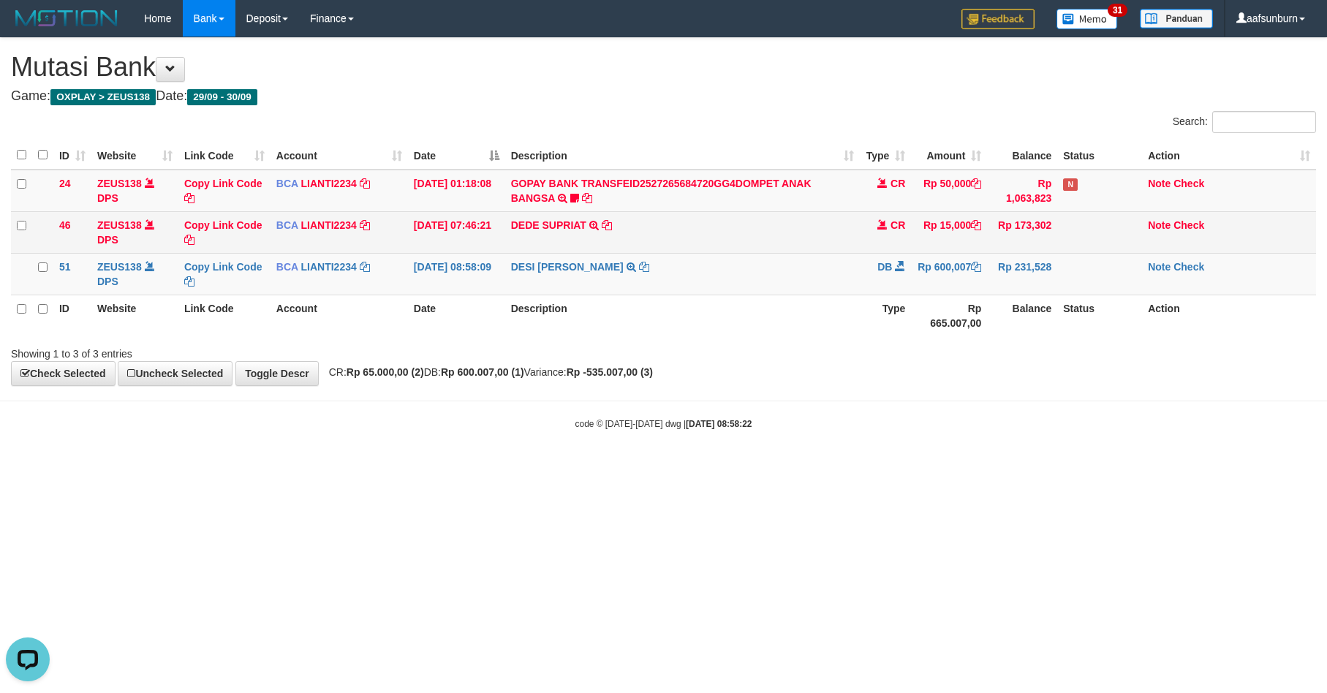
click at [1090, 233] on td at bounding box center [1099, 232] width 85 height 42
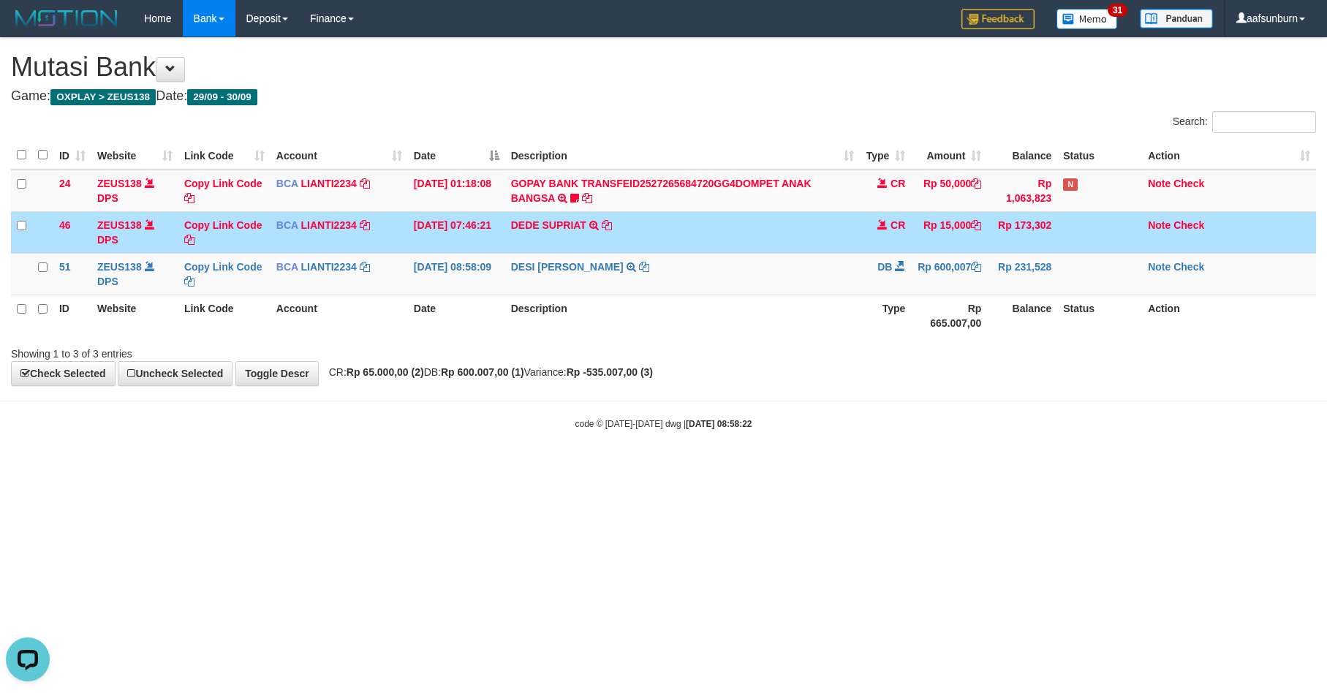
click at [1090, 233] on td at bounding box center [1099, 232] width 85 height 42
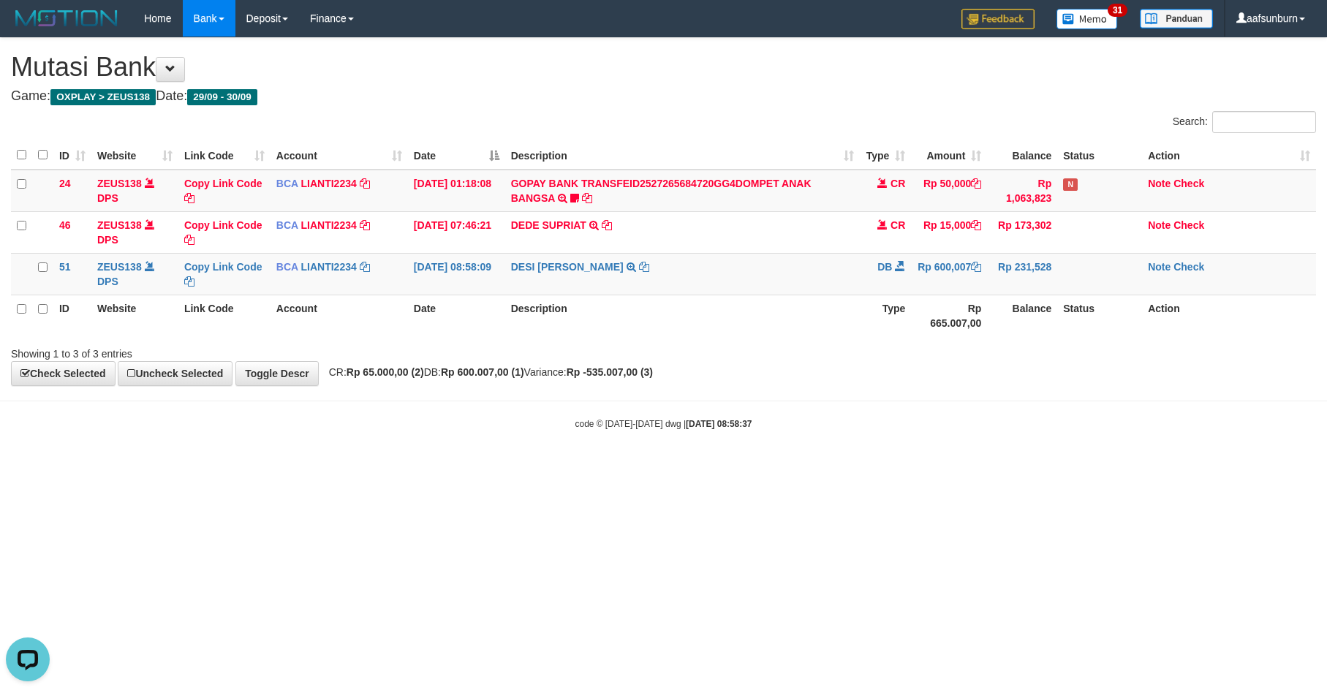
click at [897, 320] on th "Type" at bounding box center [885, 316] width 51 height 42
click at [893, 319] on th "Type" at bounding box center [885, 316] width 51 height 42
click at [841, 303] on th "Description" at bounding box center [682, 316] width 355 height 42
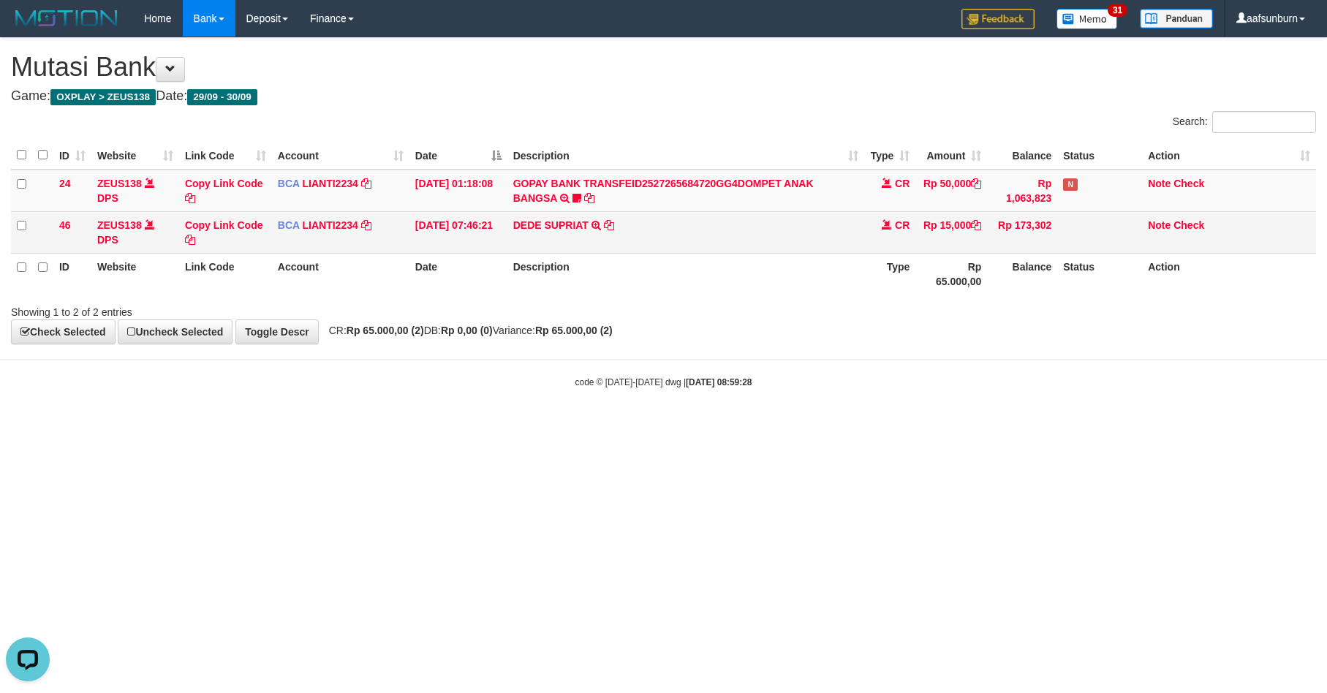
click at [731, 246] on td "DEDE SUPRIAT TRSF E-BANKING CR 3009/FTSCY/WS95051 15000.002025093057097769 TRFD…" at bounding box center [686, 232] width 358 height 42
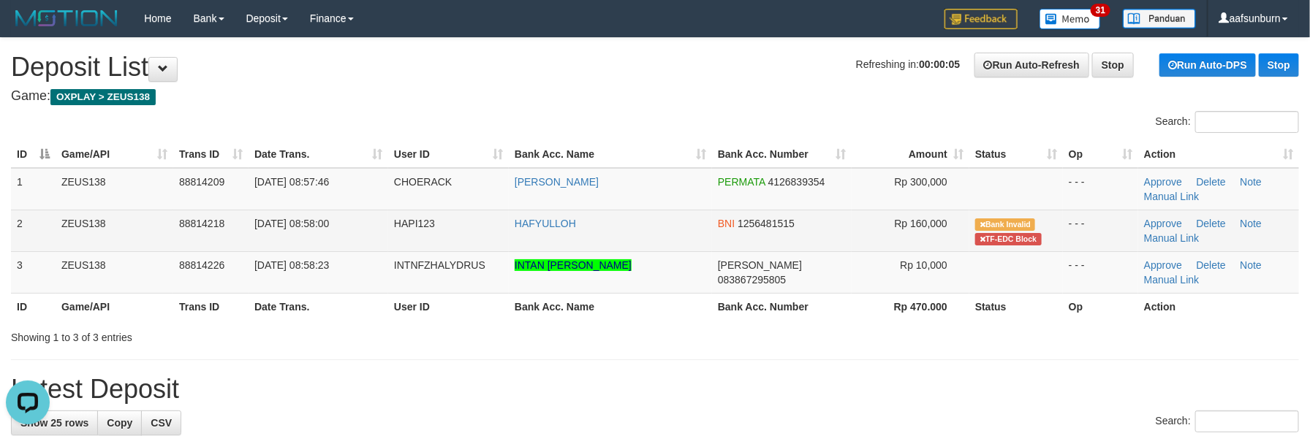
click at [667, 213] on td "HAFYULLOH" at bounding box center [610, 231] width 203 height 42
copy tr "HAFYULLOH"
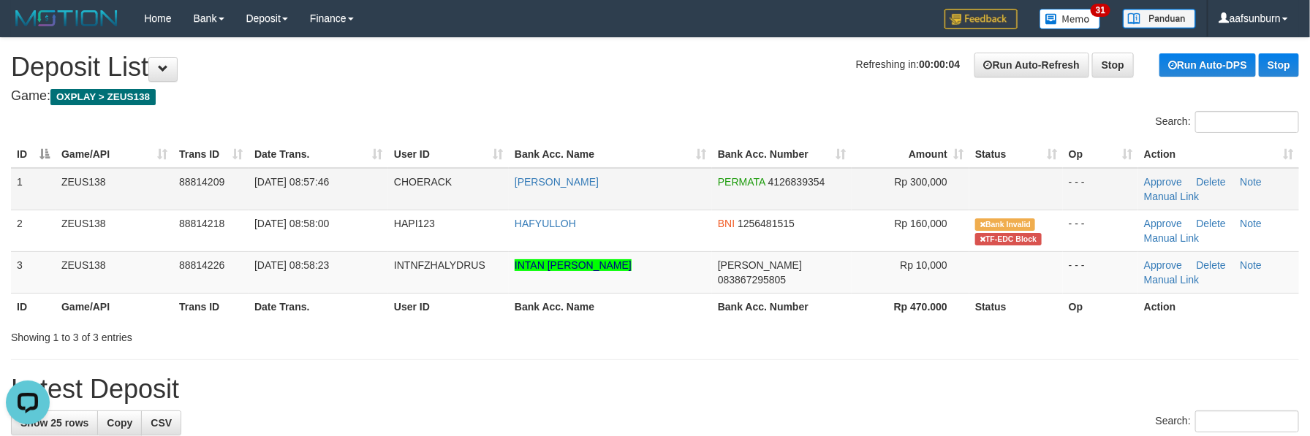
click at [1007, 204] on td at bounding box center [1016, 189] width 94 height 42
drag, startPoint x: 1171, startPoint y: 235, endPoint x: 1108, endPoint y: 193, distance: 76.0
click at [1171, 235] on link "Manual Link" at bounding box center [1172, 239] width 56 height 12
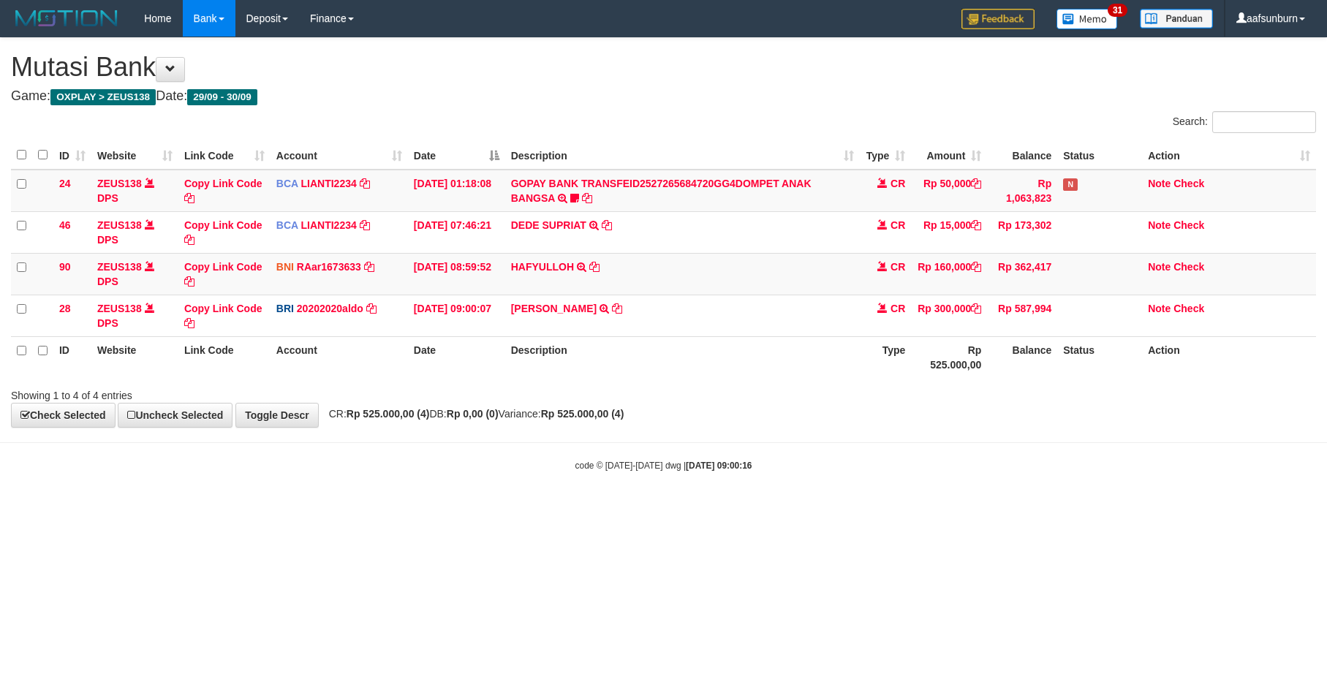
click at [795, 410] on div "**********" at bounding box center [663, 232] width 1327 height 389
click at [246, 268] on link "Copy Link Code" at bounding box center [223, 274] width 78 height 26
click at [591, 402] on div "Showing 1 to 4 of 4 entries" at bounding box center [663, 392] width 1327 height 20
click at [612, 388] on div "Showing 1 to 4 of 4 entries" at bounding box center [663, 392] width 1327 height 20
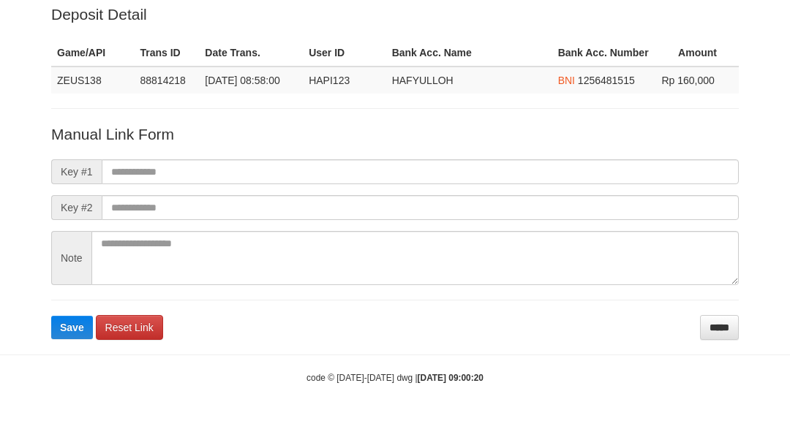
scroll to position [50, 0]
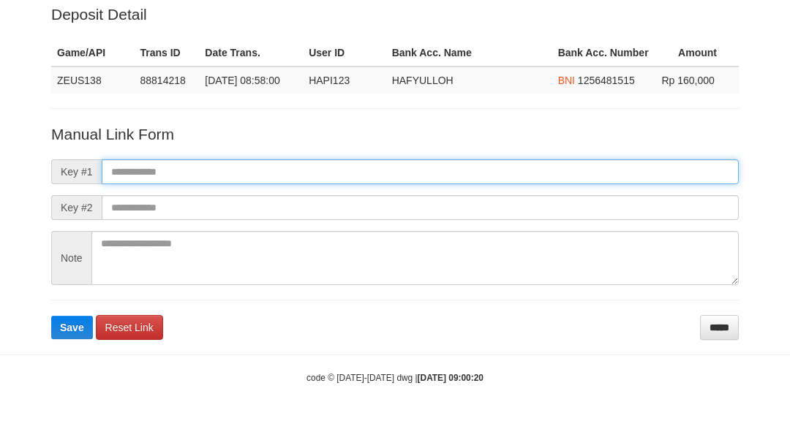
click at [711, 171] on input "text" at bounding box center [420, 171] width 637 height 25
paste input "**********"
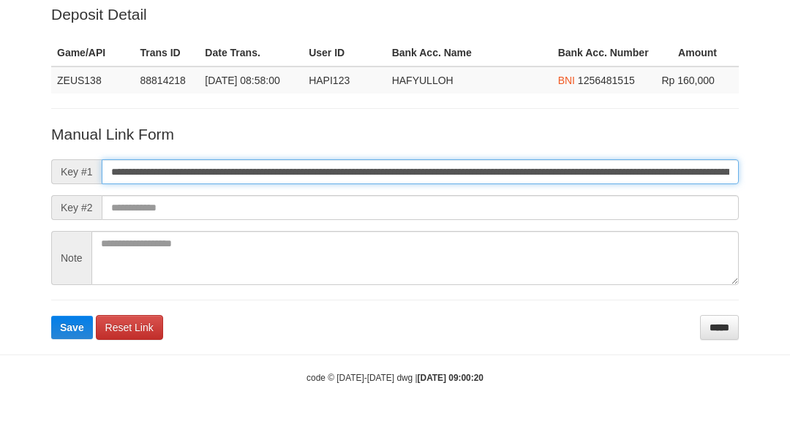
scroll to position [0, 707]
type input "**********"
click at [51, 316] on button "Save" at bounding box center [72, 327] width 42 height 23
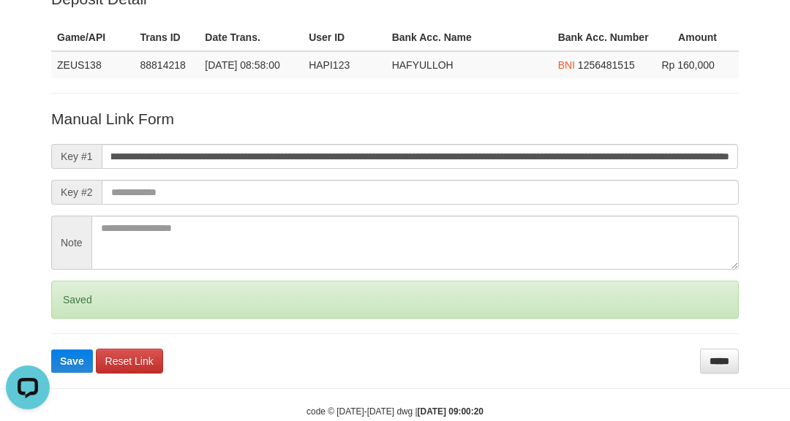
scroll to position [0, 0]
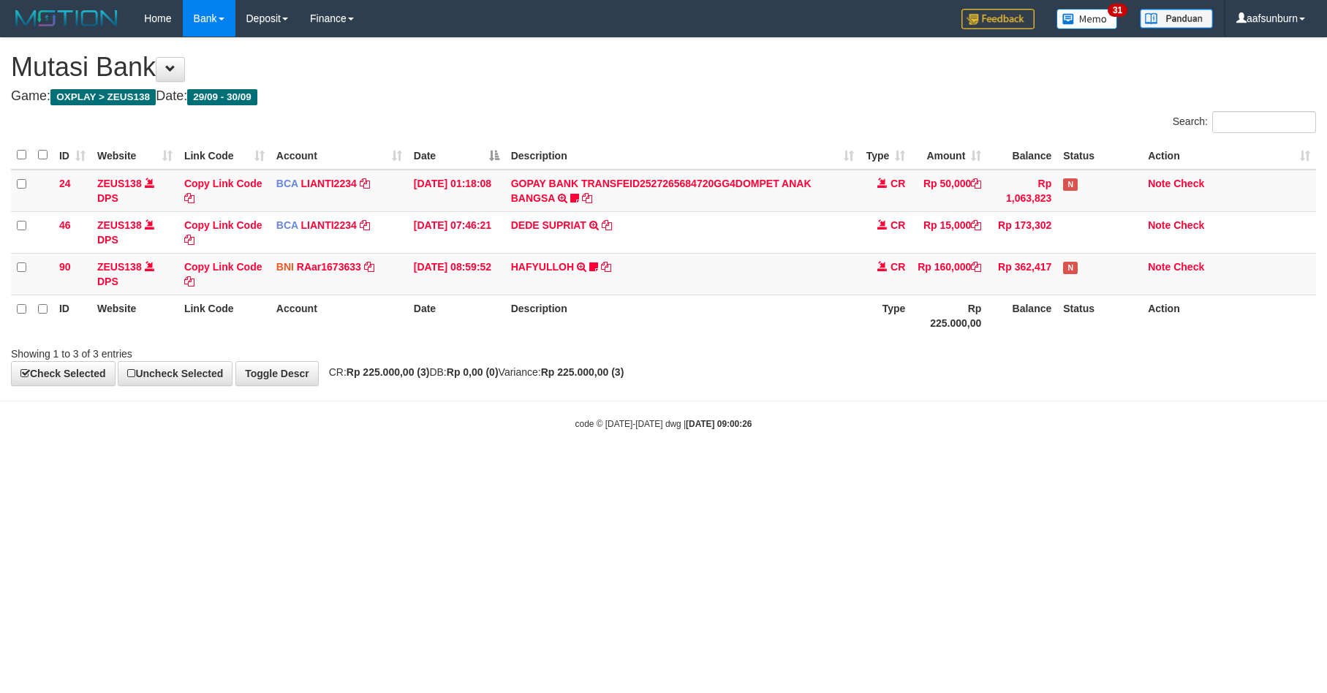
click at [592, 378] on strong "Rp 225.000,00 (3)" at bounding box center [582, 372] width 83 height 12
click at [591, 378] on strong "Rp 225.000,00 (3)" at bounding box center [582, 372] width 83 height 12
click at [776, 437] on body "Toggle navigation Home Bank Account List Load By Website Group [OXPLAY] ZEUS138…" at bounding box center [663, 233] width 1327 height 467
drag, startPoint x: 776, startPoint y: 434, endPoint x: 1315, endPoint y: 491, distance: 541.1
click at [777, 433] on body "Toggle navigation Home Bank Account List Load By Website Group [OXPLAY] ZEUS138…" at bounding box center [663, 233] width 1327 height 467
